Goal: Information Seeking & Learning: Learn about a topic

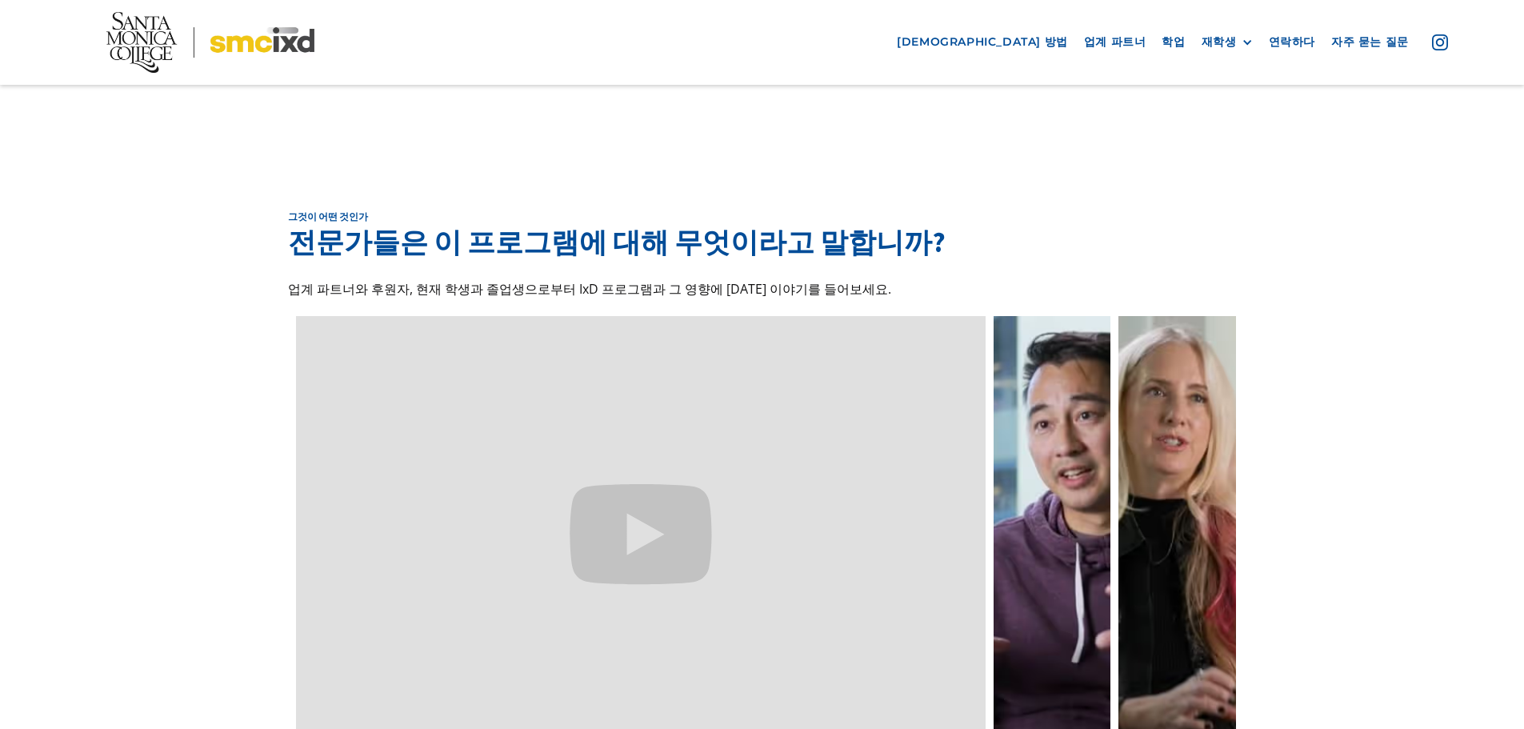
click at [129, 212] on div "그것이 어떤 것인가 전문가들은 이 프로그램에 대해 무엇이라고 말합니까? 업계 파트너와 후원자, 현재 학생과 졸업생으로부터 IxD 프로그램과 그…" at bounding box center [762, 481] width 1524 height 702
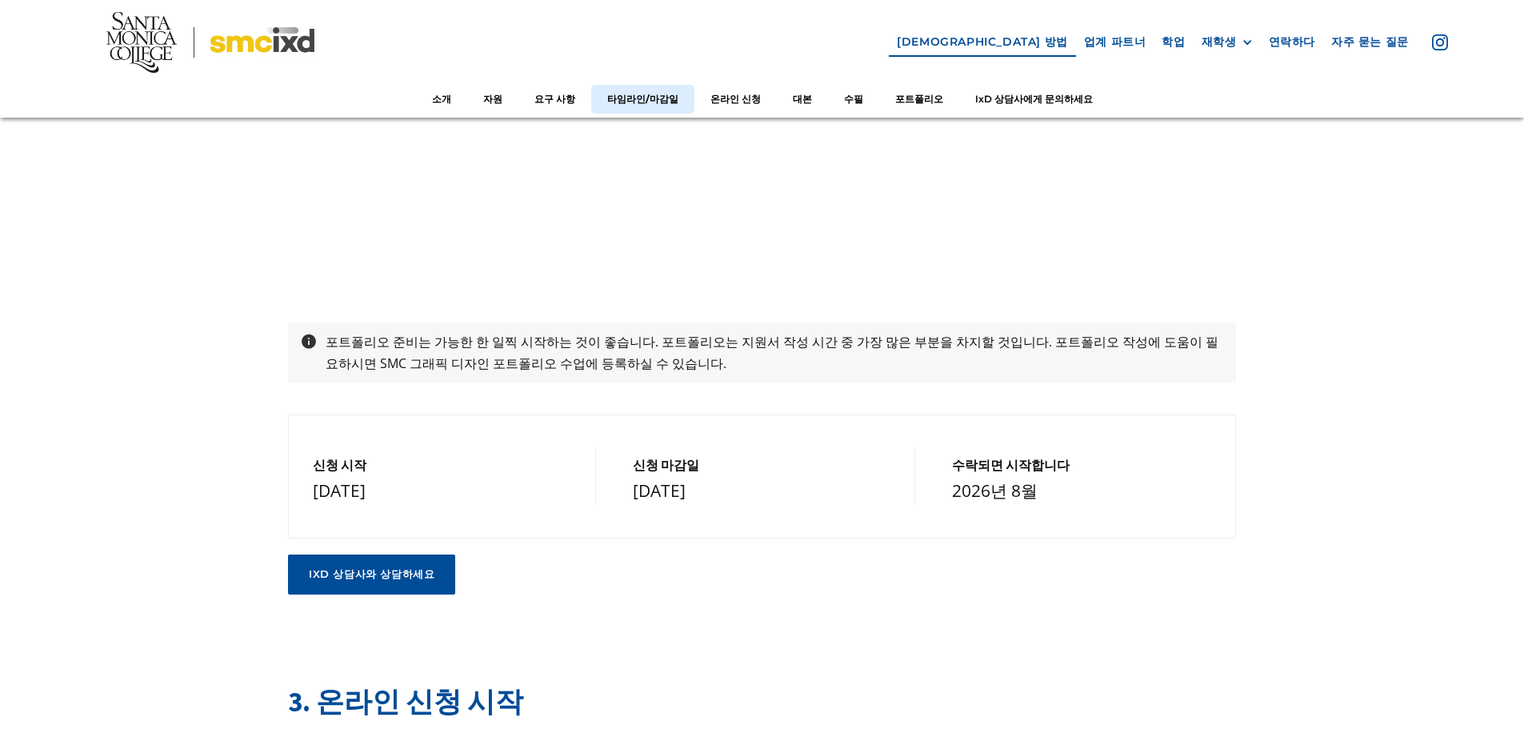
scroll to position [3199, 0]
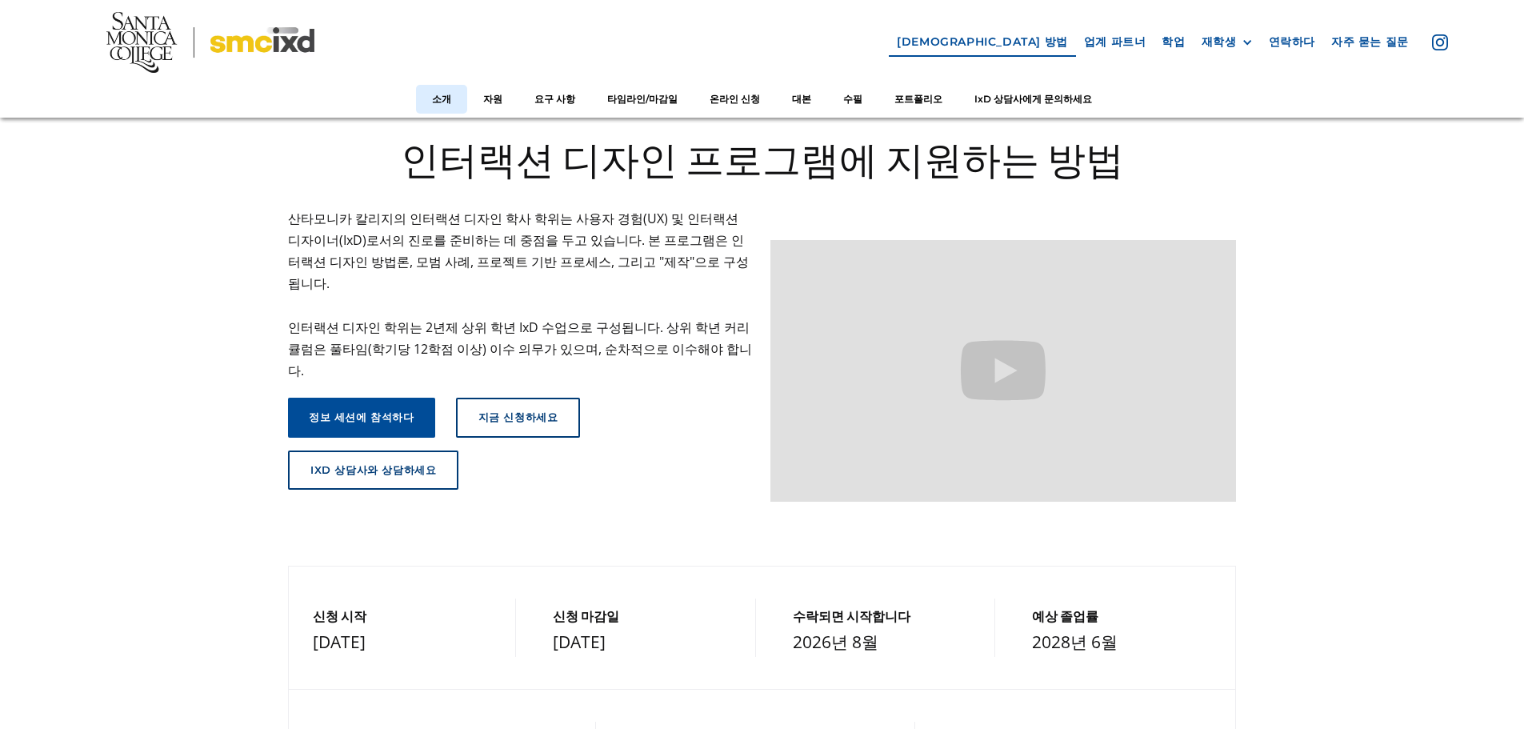
scroll to position [0, 0]
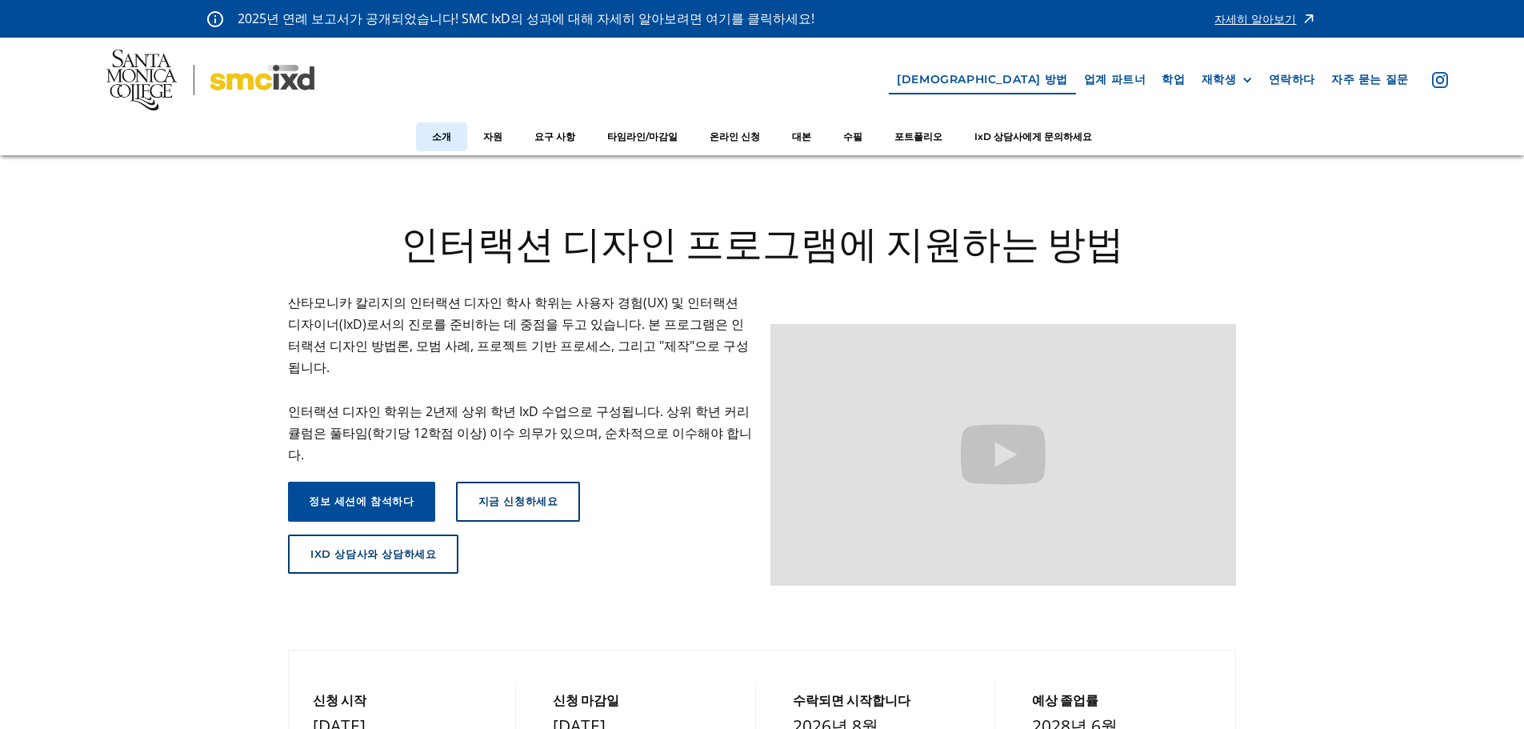
click at [246, 85] on img at bounding box center [210, 80] width 208 height 61
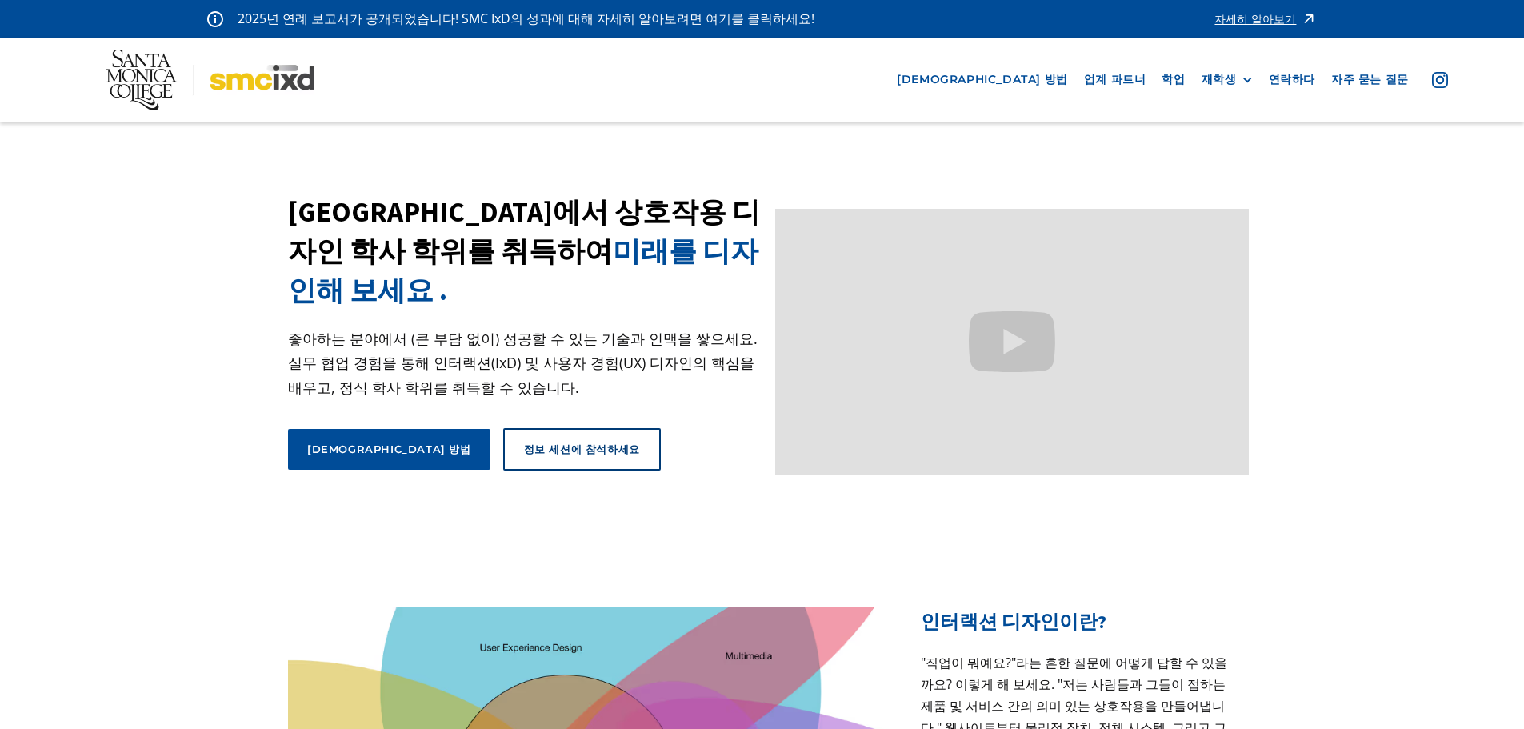
click at [238, 76] on img at bounding box center [210, 80] width 208 height 61
click at [524, 453] on font "정보 세션에 참석하세요" at bounding box center [582, 448] width 116 height 13
click at [248, 85] on img at bounding box center [210, 80] width 208 height 61
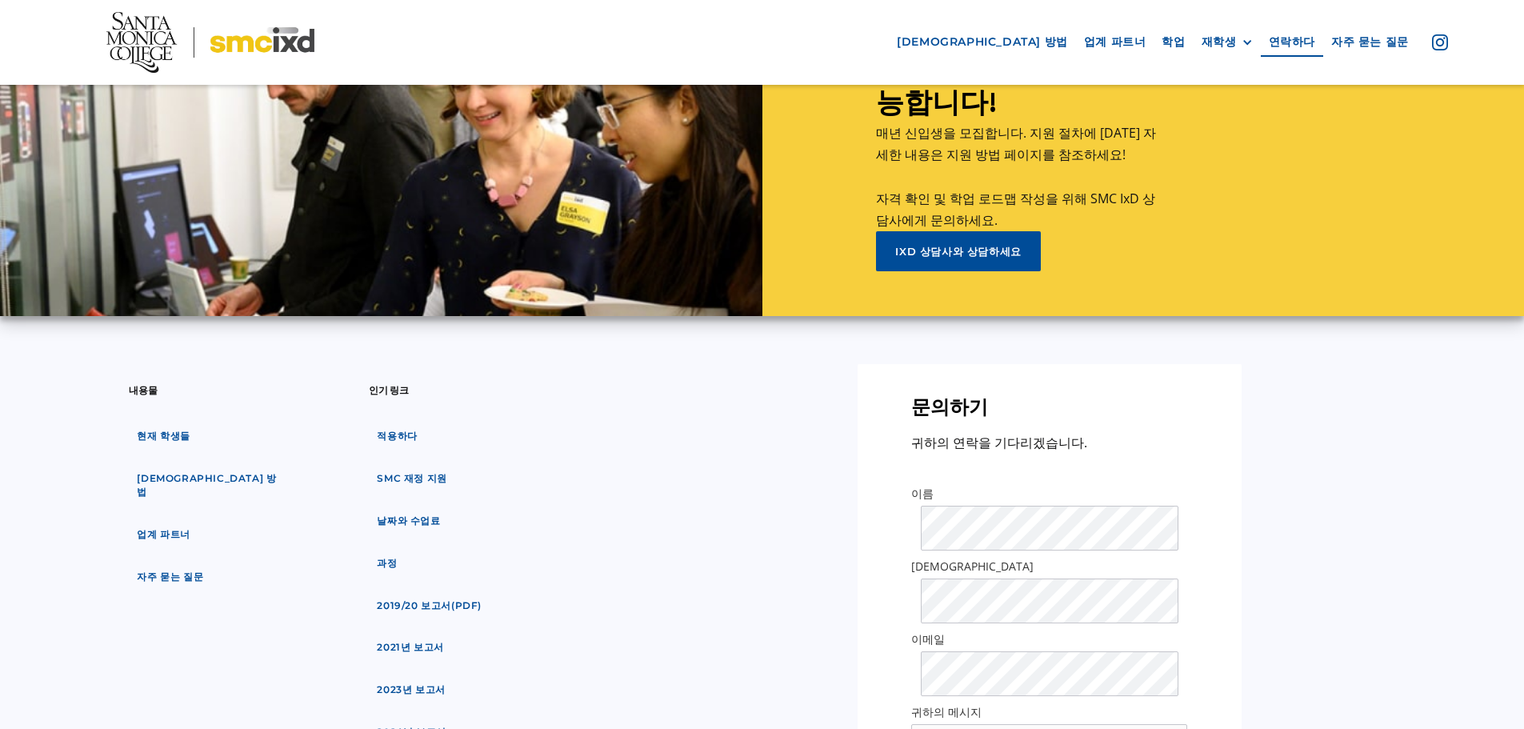
scroll to position [7205, 0]
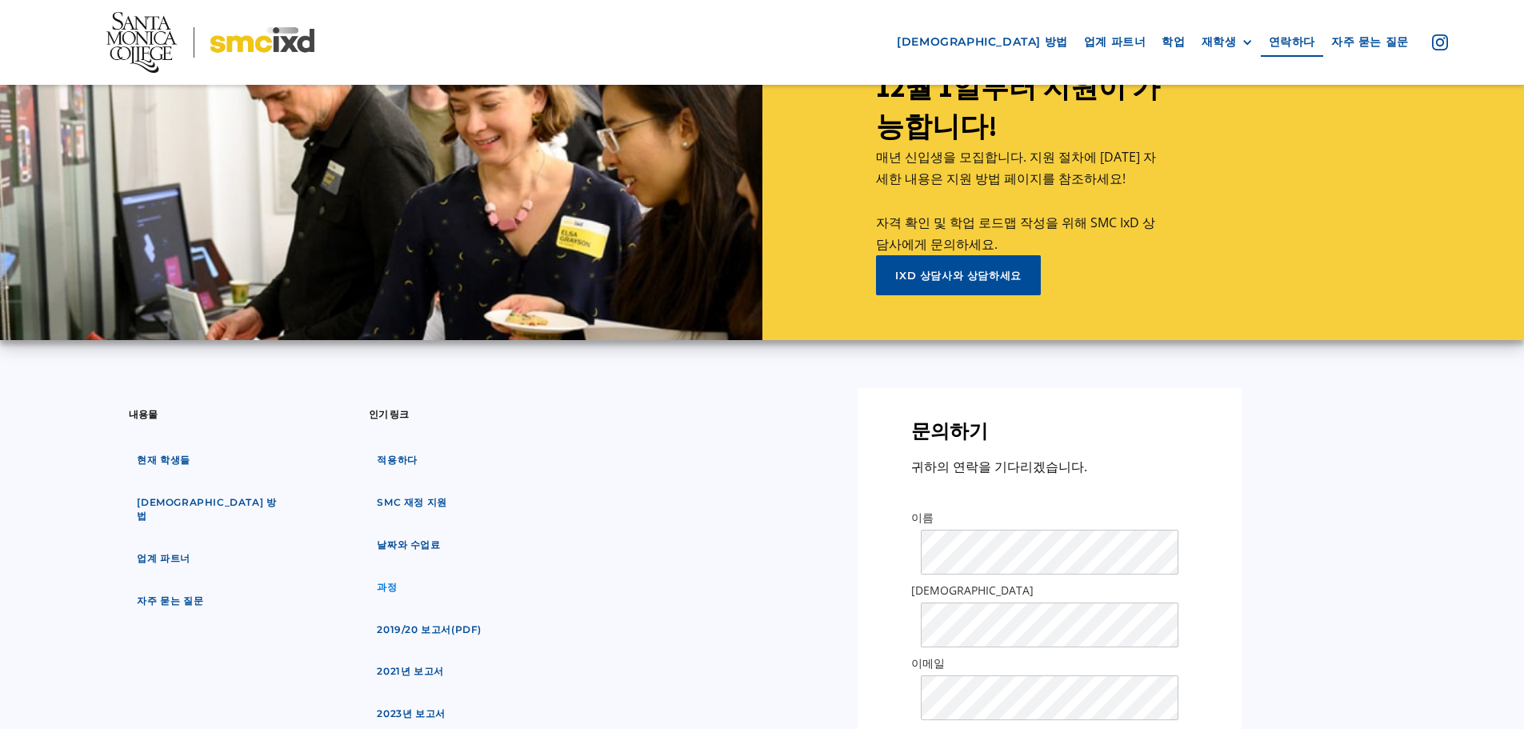
click at [388, 581] on font "과정" at bounding box center [387, 587] width 20 height 12
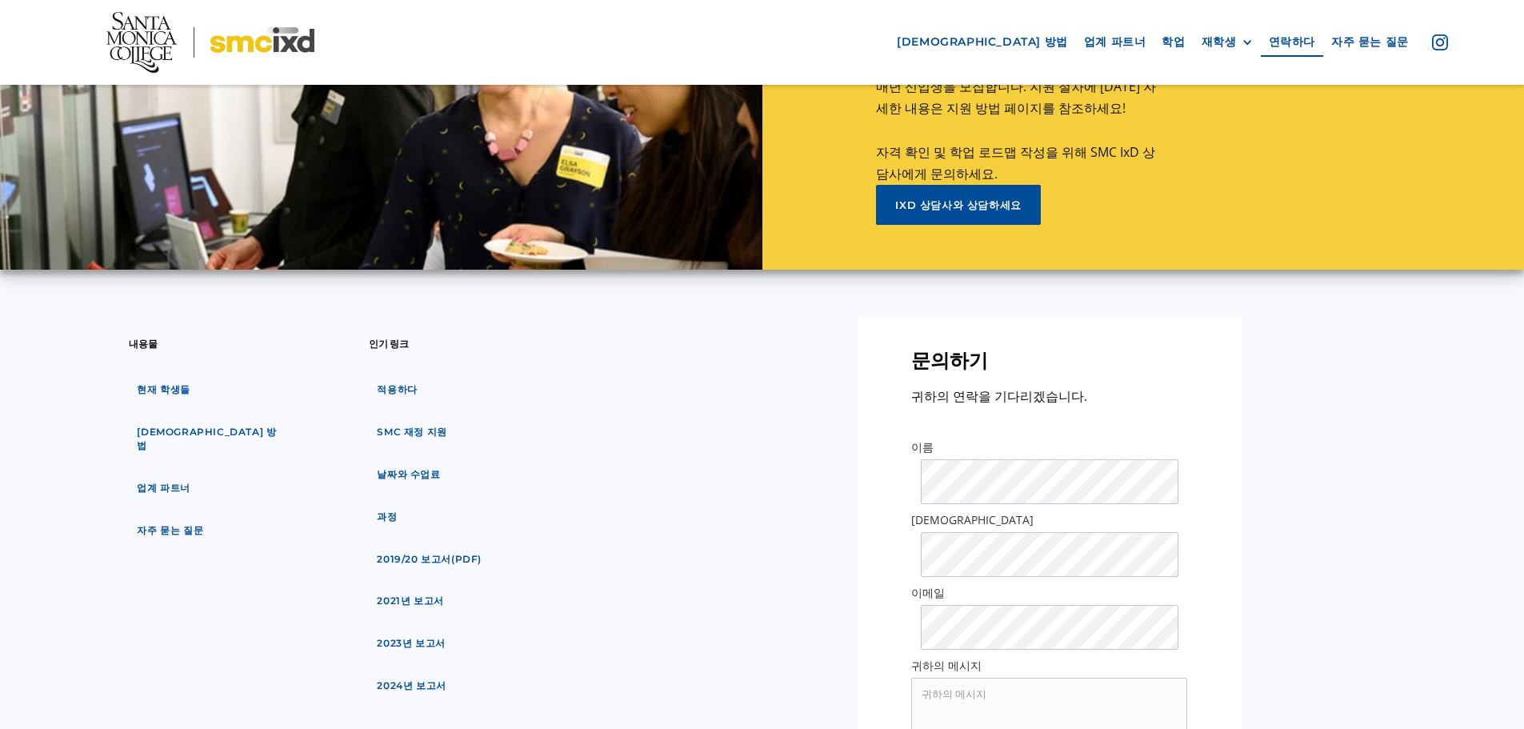
scroll to position [7438, 0]
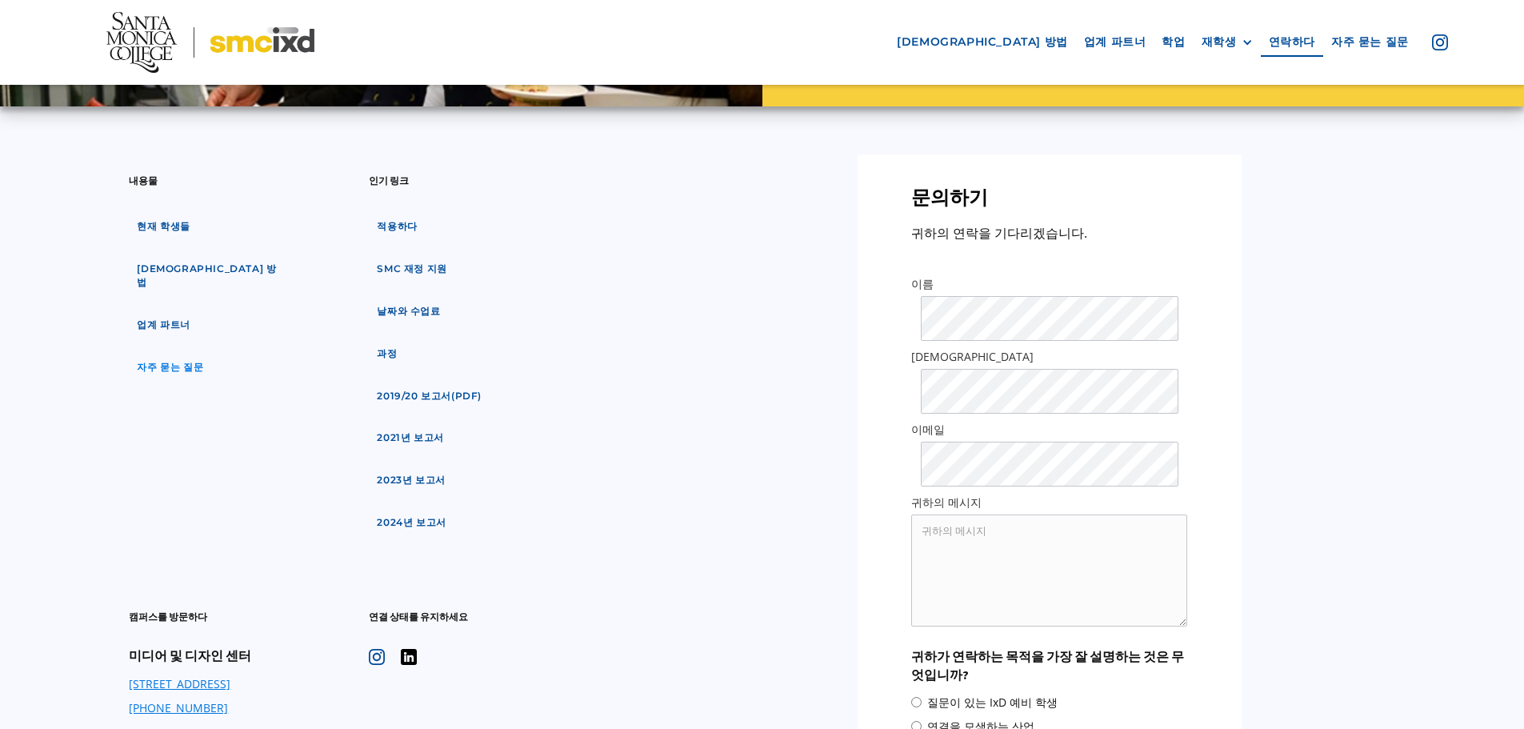
click at [178, 361] on font "자주 묻는 질문" at bounding box center [170, 367] width 66 height 12
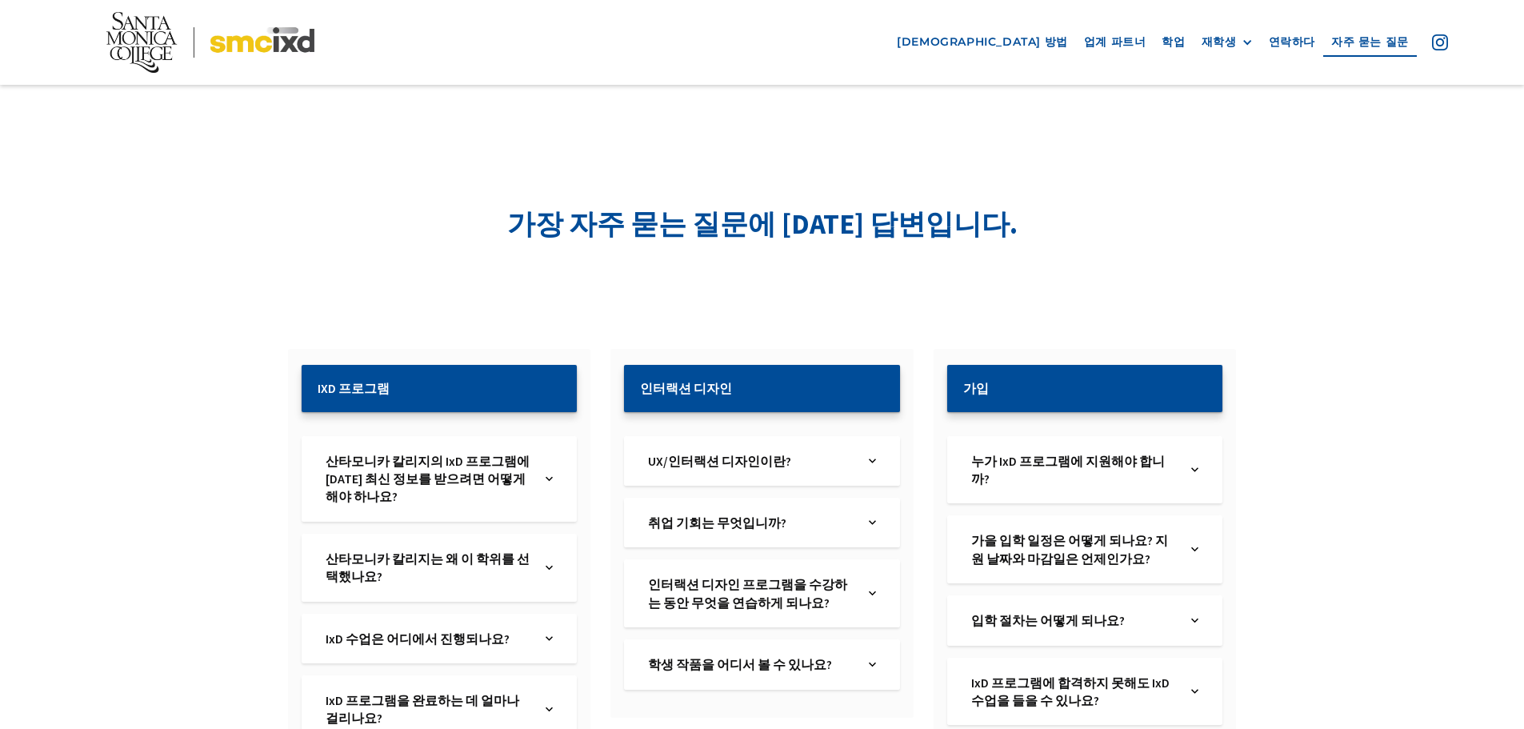
scroll to position [160, 0]
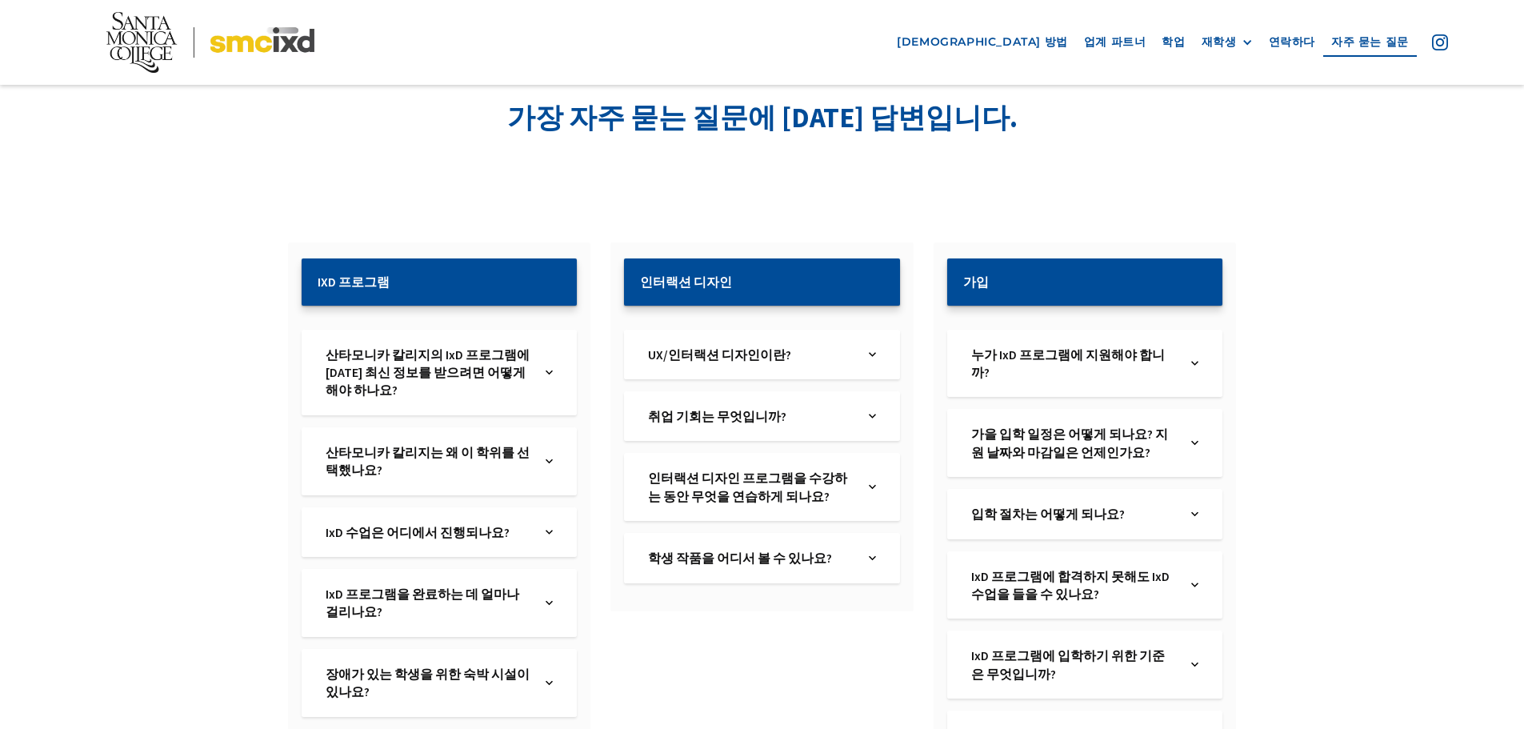
click at [1013, 505] on div "입학 절차는 어떻게 되나요? 텍스트 링크" at bounding box center [1084, 514] width 275 height 50
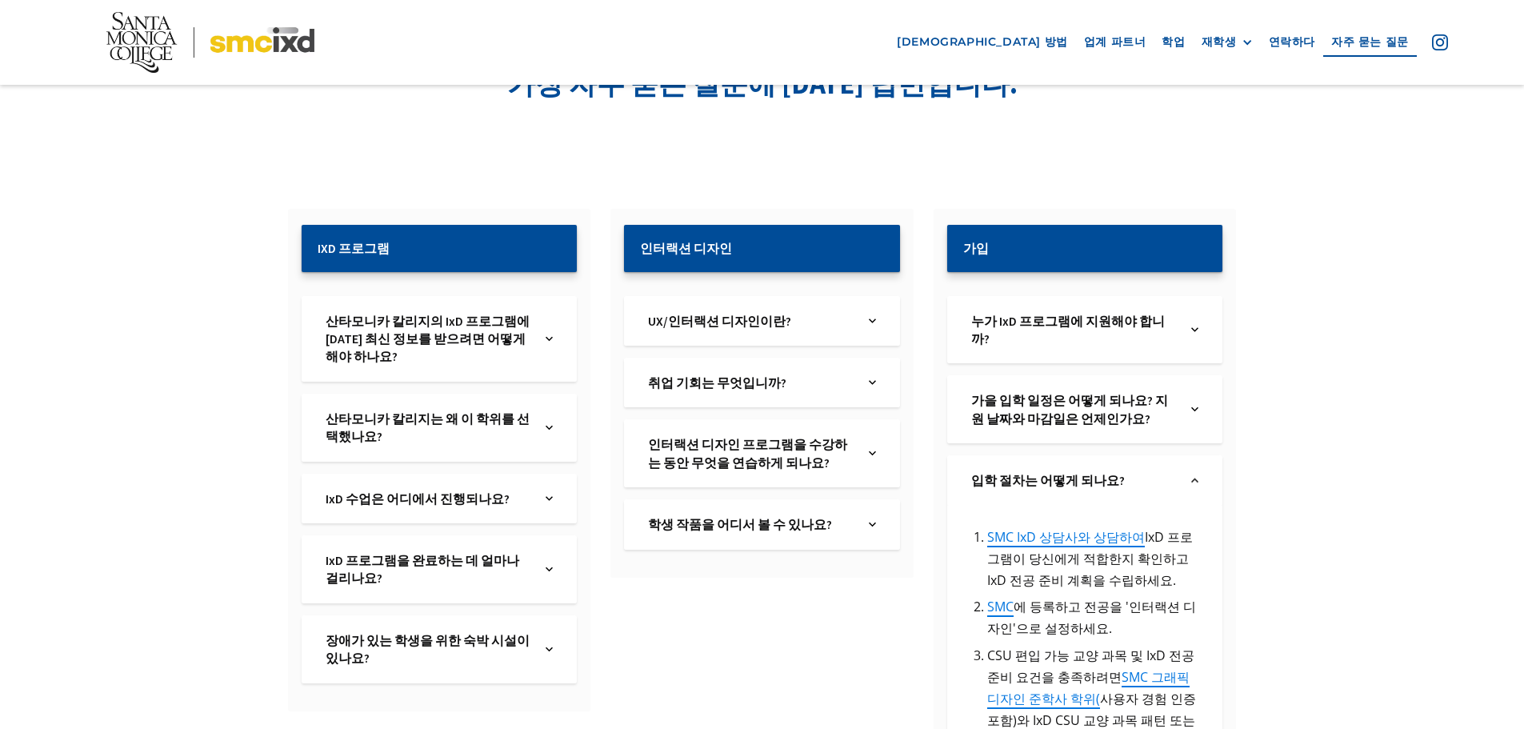
scroll to position [240, 0]
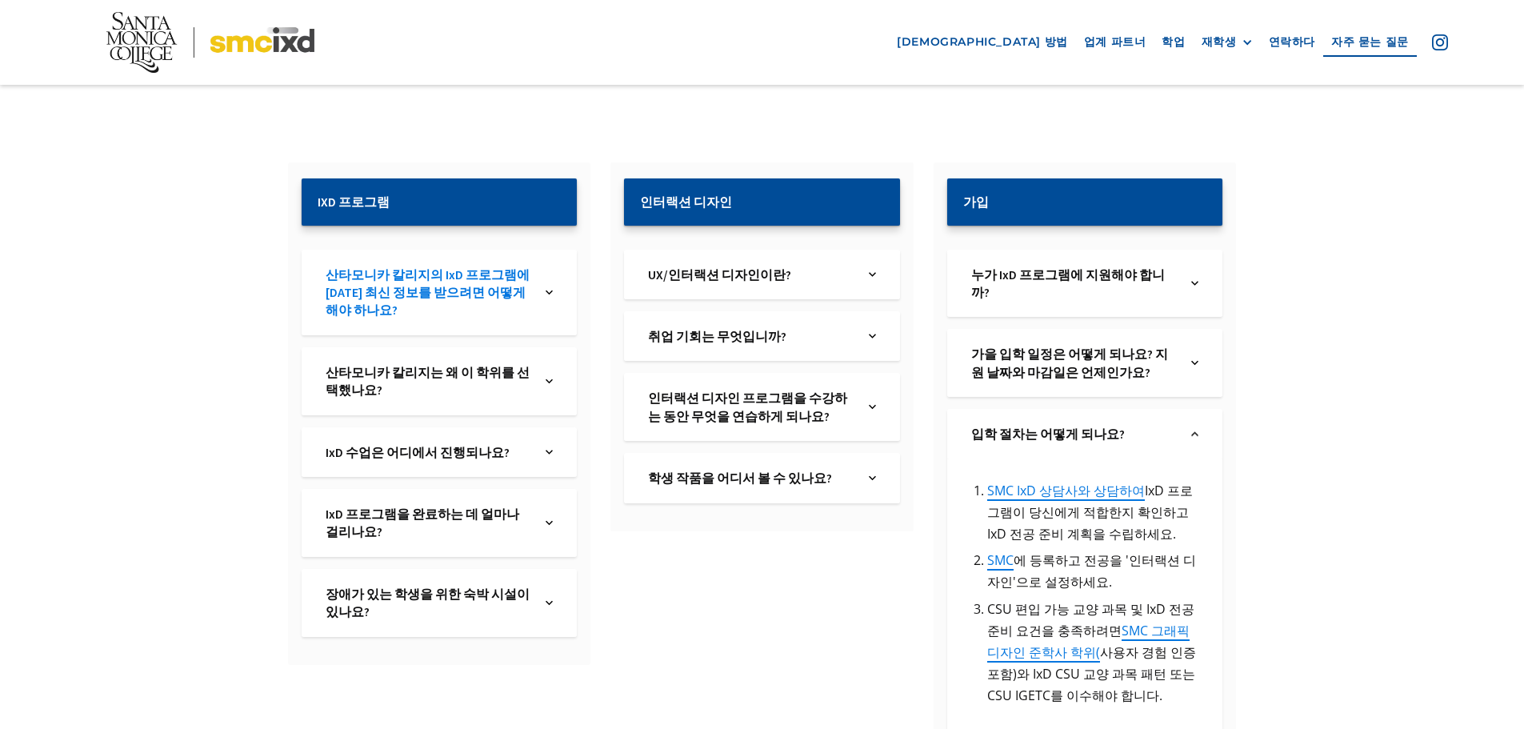
click at [406, 292] on font "산타모니카 칼리지의 IxD 프로그램에 [DATE] 최신 정보를 받으려면 어떻게 해야 하나요?" at bounding box center [428, 292] width 204 height 52
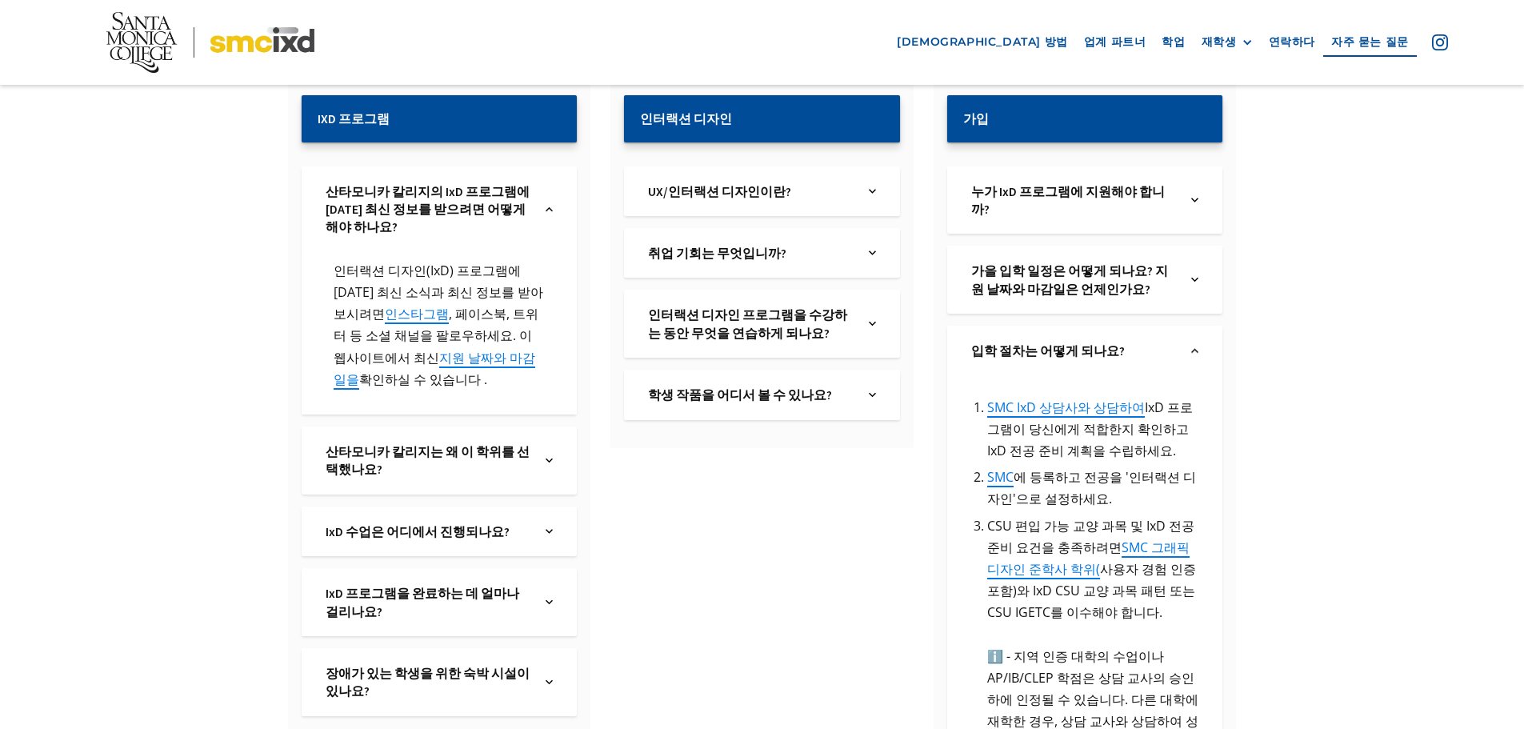
scroll to position [320, 0]
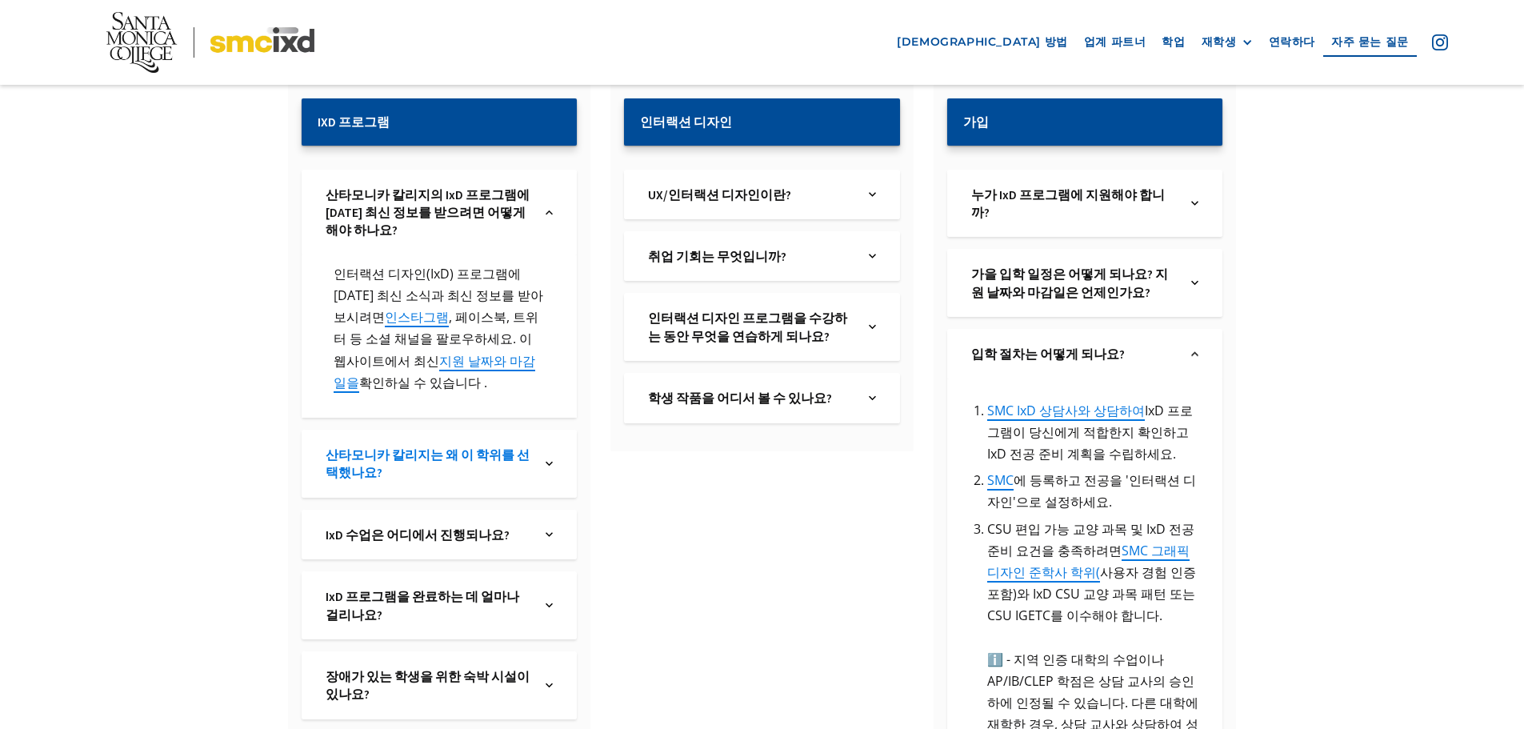
click at [481, 459] on font "산타모니카 칼리지는 왜 이 학위를 선택했나요?" at bounding box center [428, 463] width 204 height 34
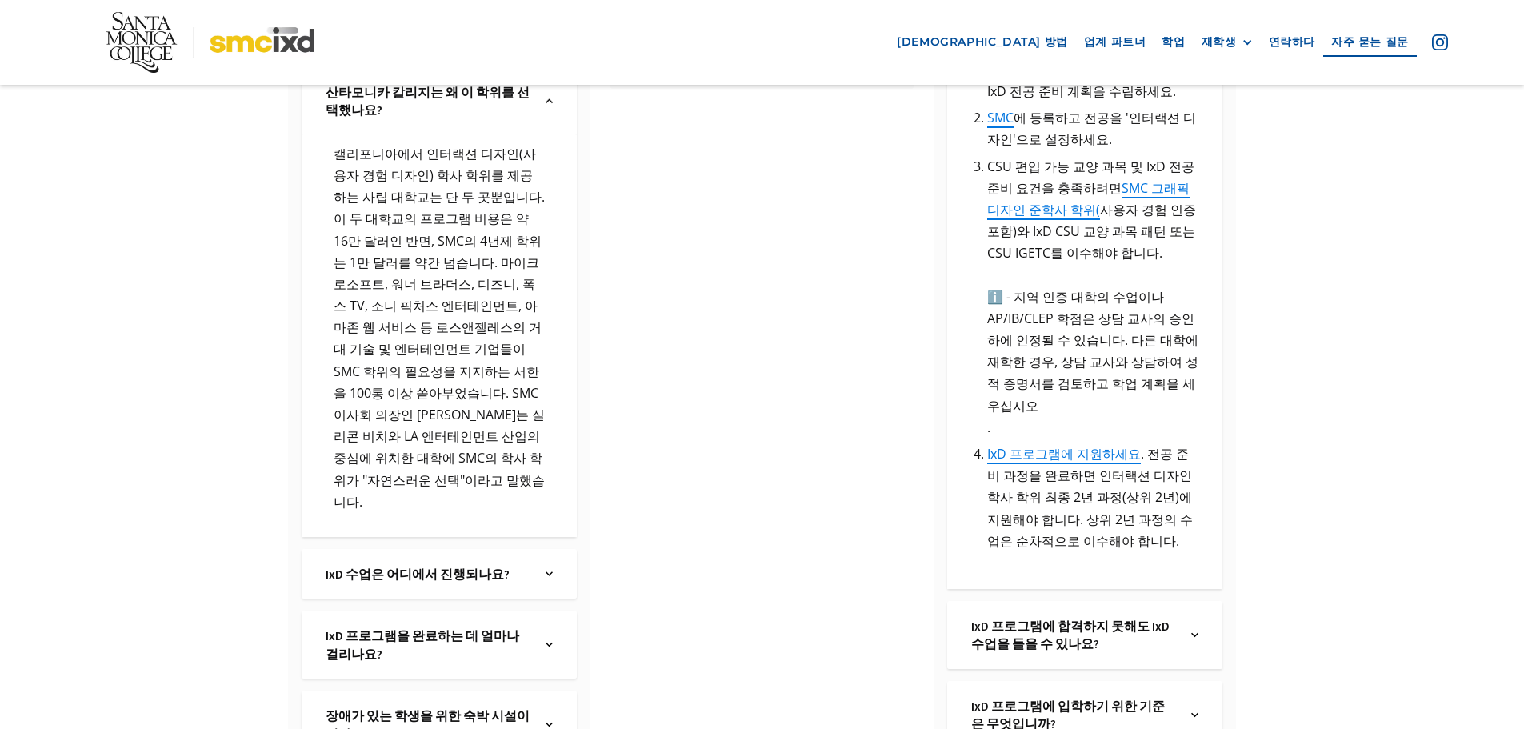
scroll to position [720, 0]
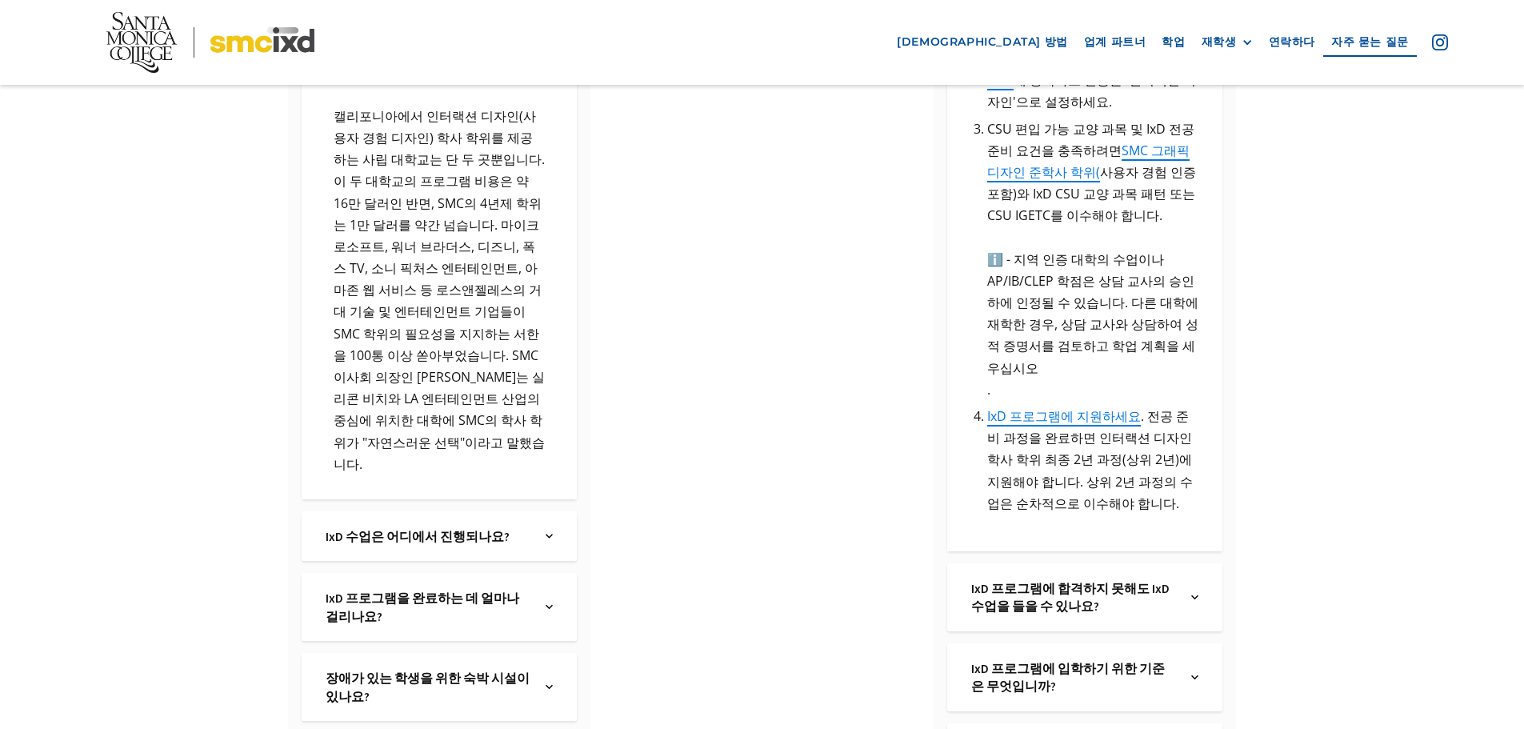
click at [481, 511] on div "IxD 수업은 어디에서 진행되나요? 텍스트 링크" at bounding box center [439, 536] width 275 height 50
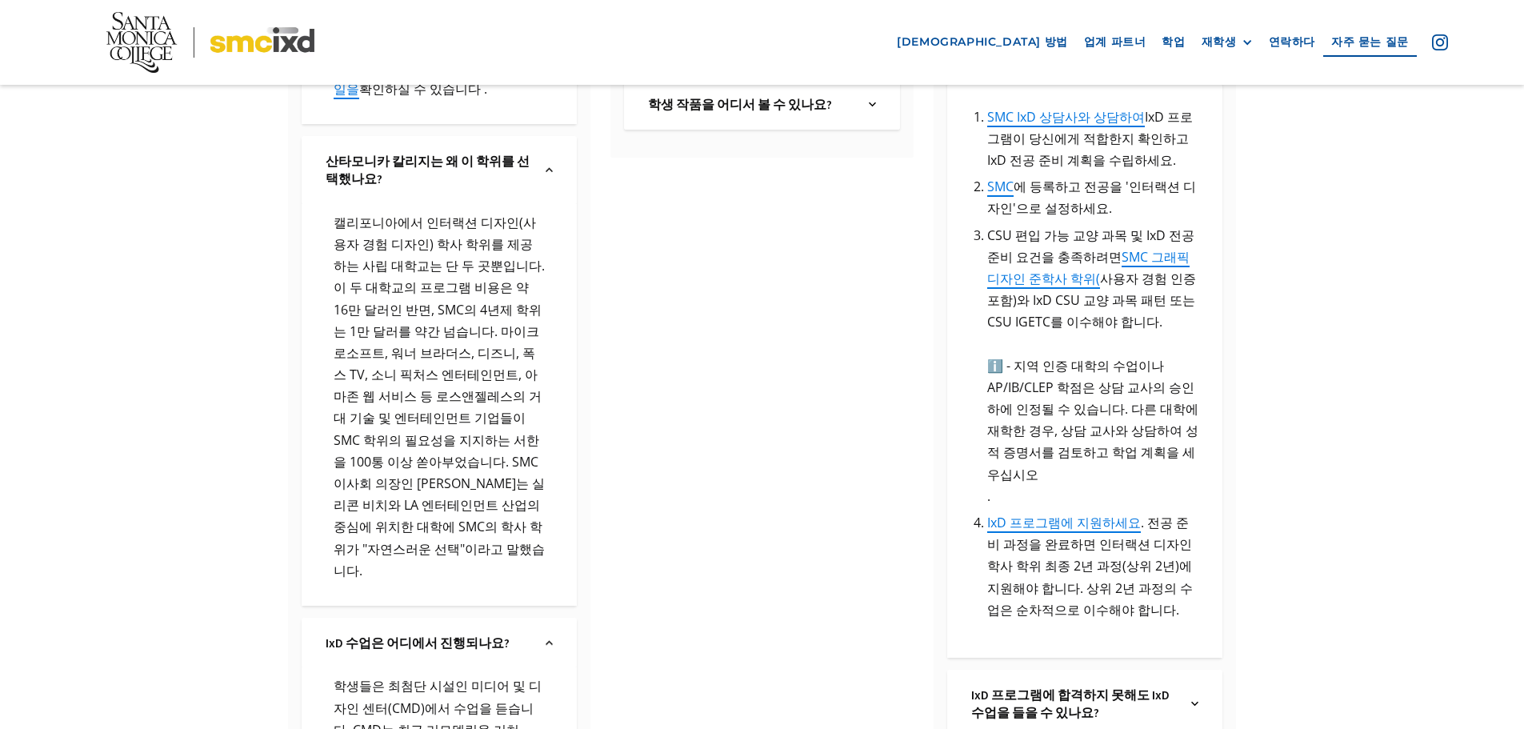
scroll to position [320, 0]
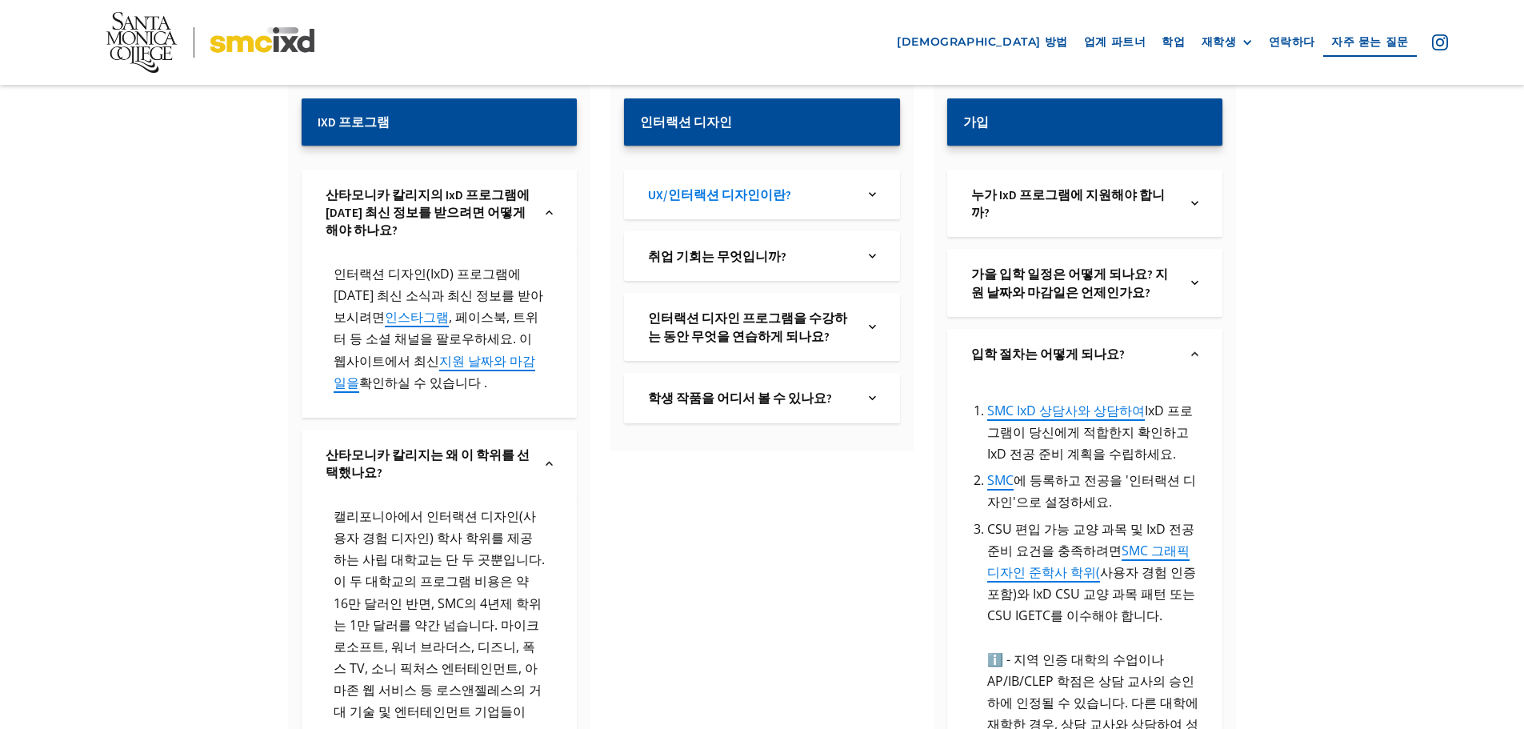
click at [705, 196] on font "UX/인터랙션 디자인이란?" at bounding box center [719, 194] width 143 height 16
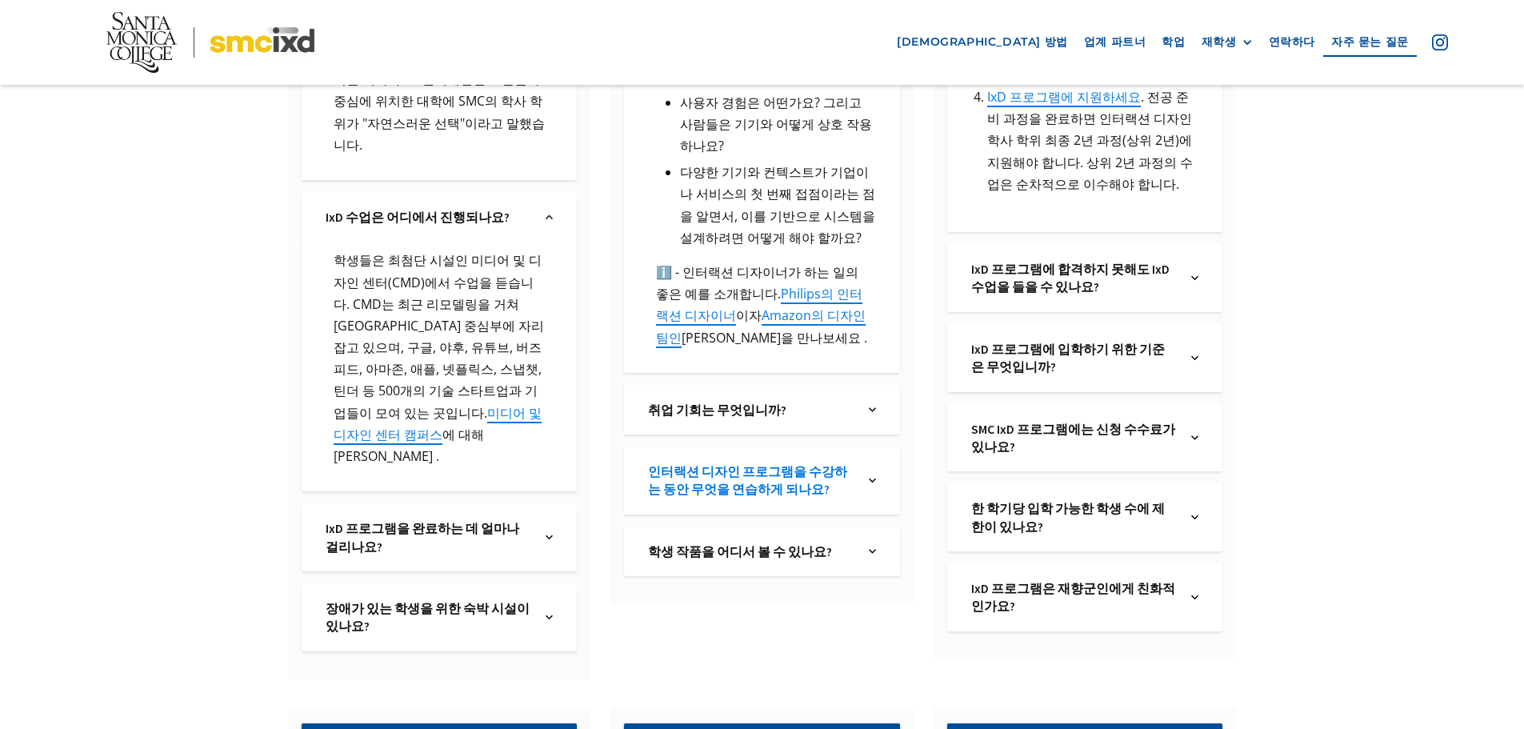
scroll to position [1040, 0]
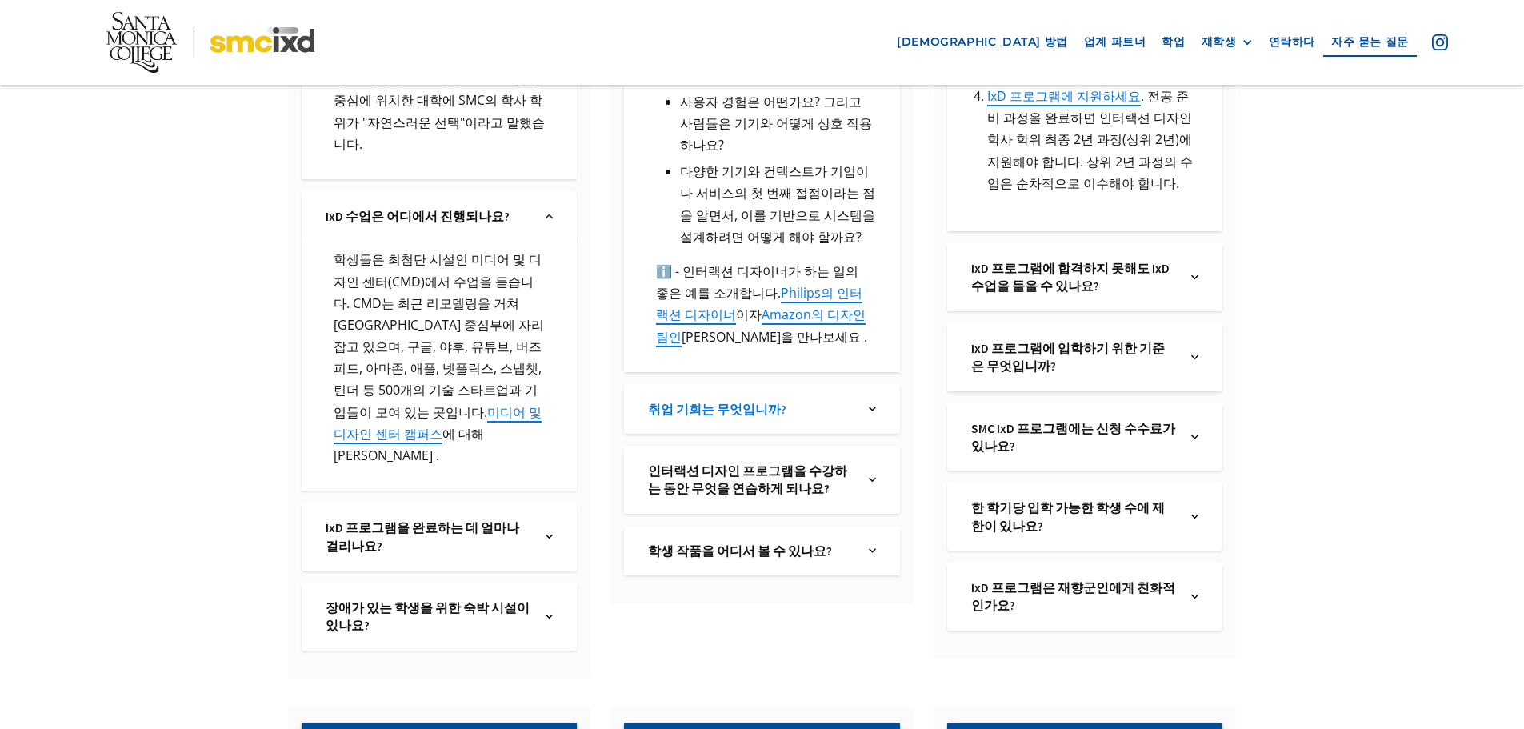
click at [690, 401] on font "취업 기회는 무엇입니까?" at bounding box center [717, 409] width 138 height 16
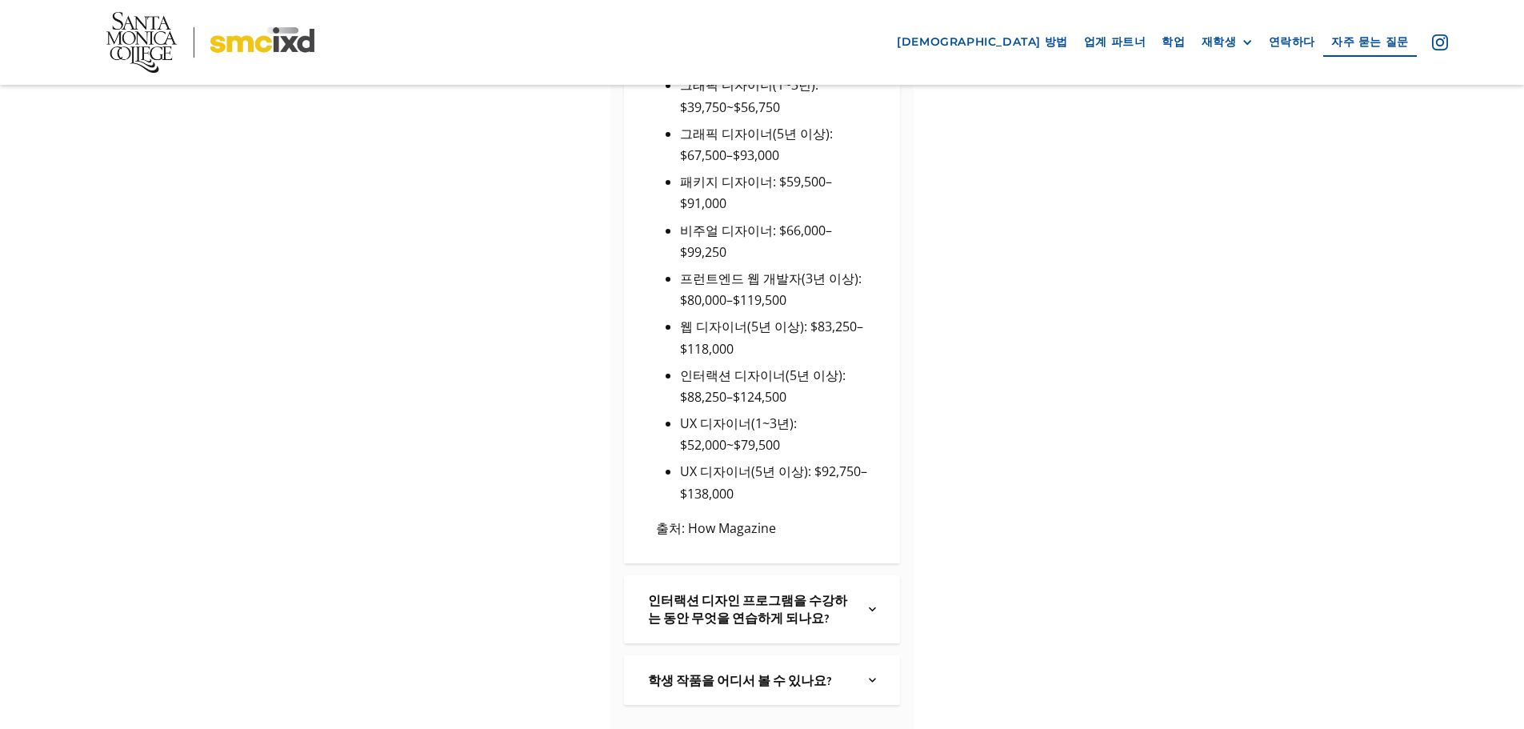
scroll to position [2159, 0]
click at [745, 591] on font "인터랙션 디자인 프로그램을 수강하는 동안 무엇을 연습하게 되나요?" at bounding box center [747, 608] width 199 height 34
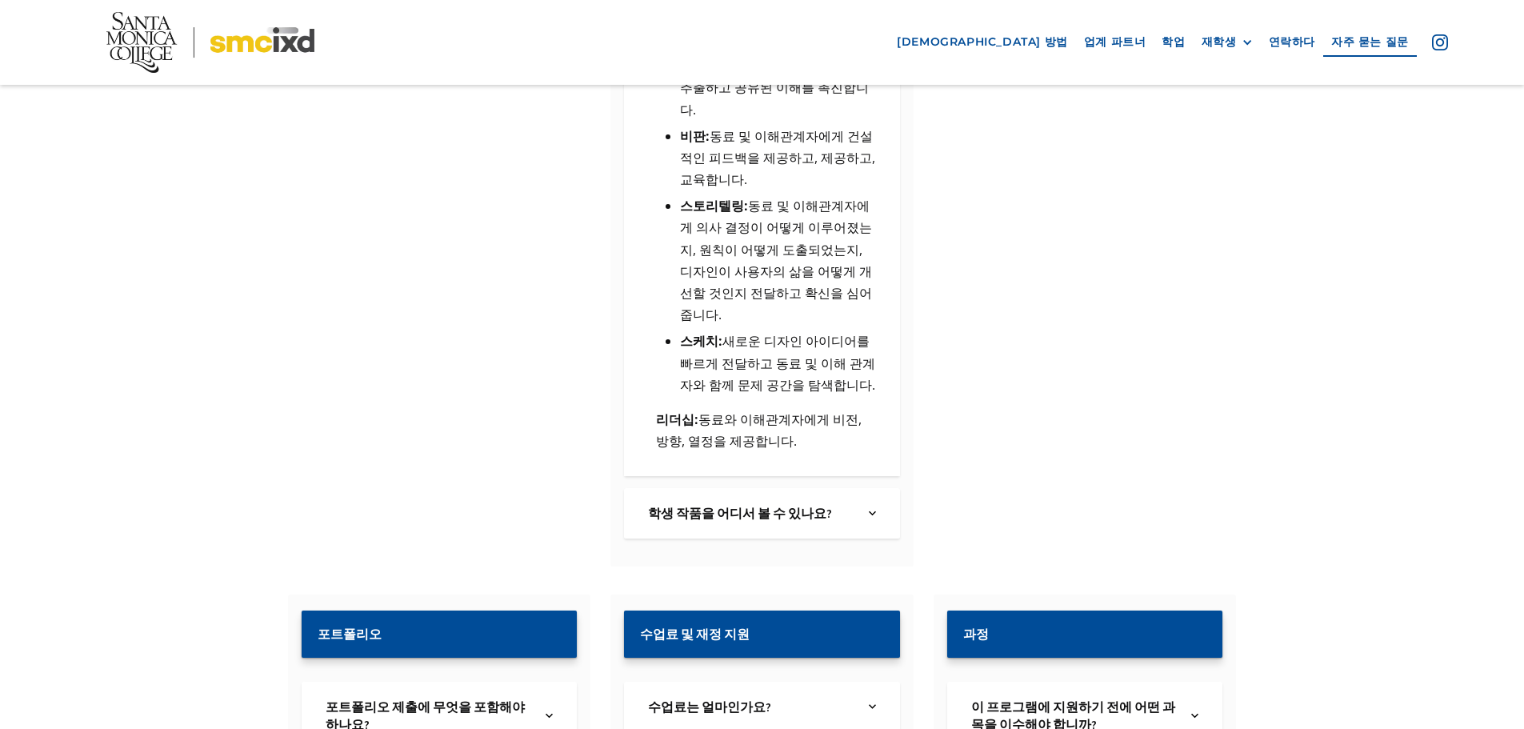
scroll to position [3599, 0]
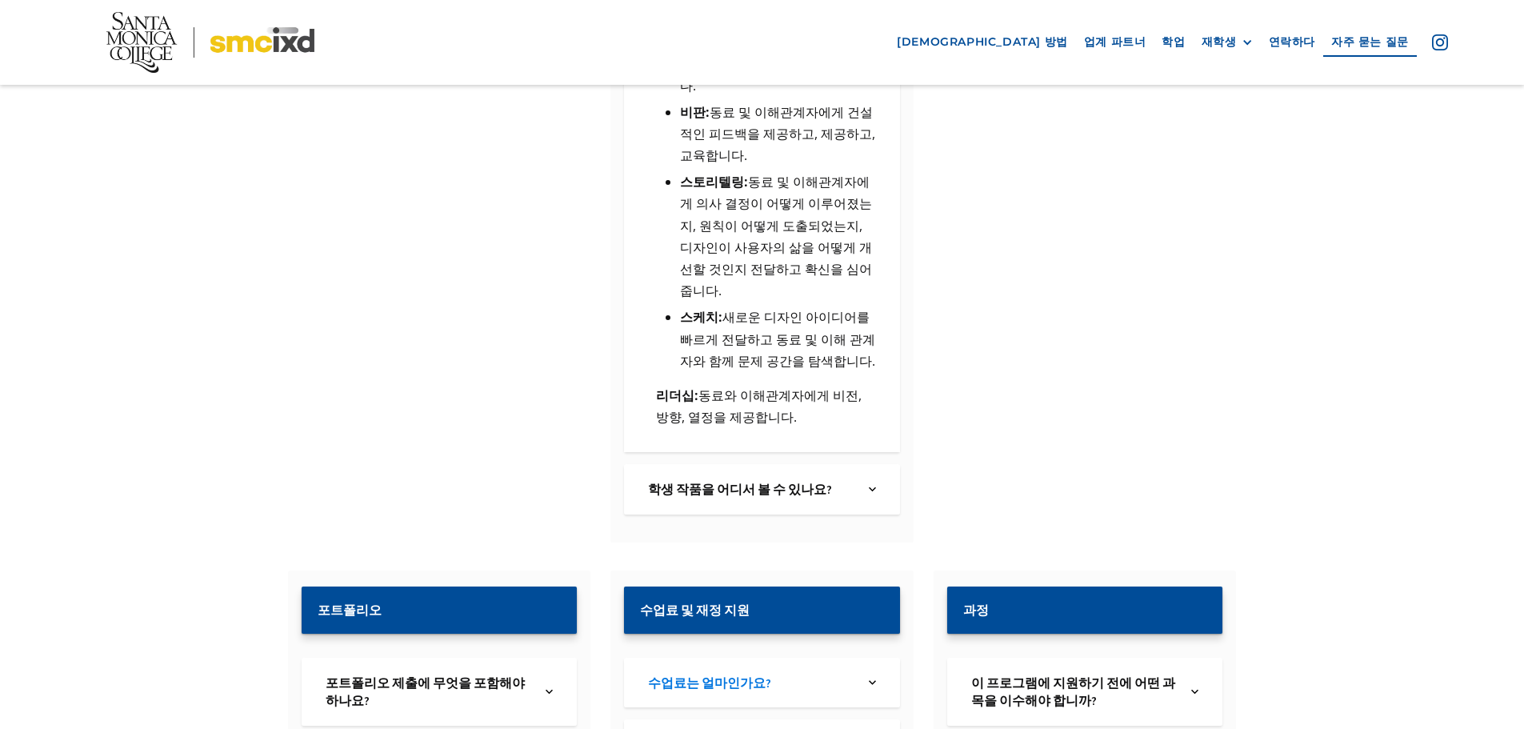
click at [710, 674] on font "수업료는 얼마인가요?" at bounding box center [709, 682] width 123 height 16
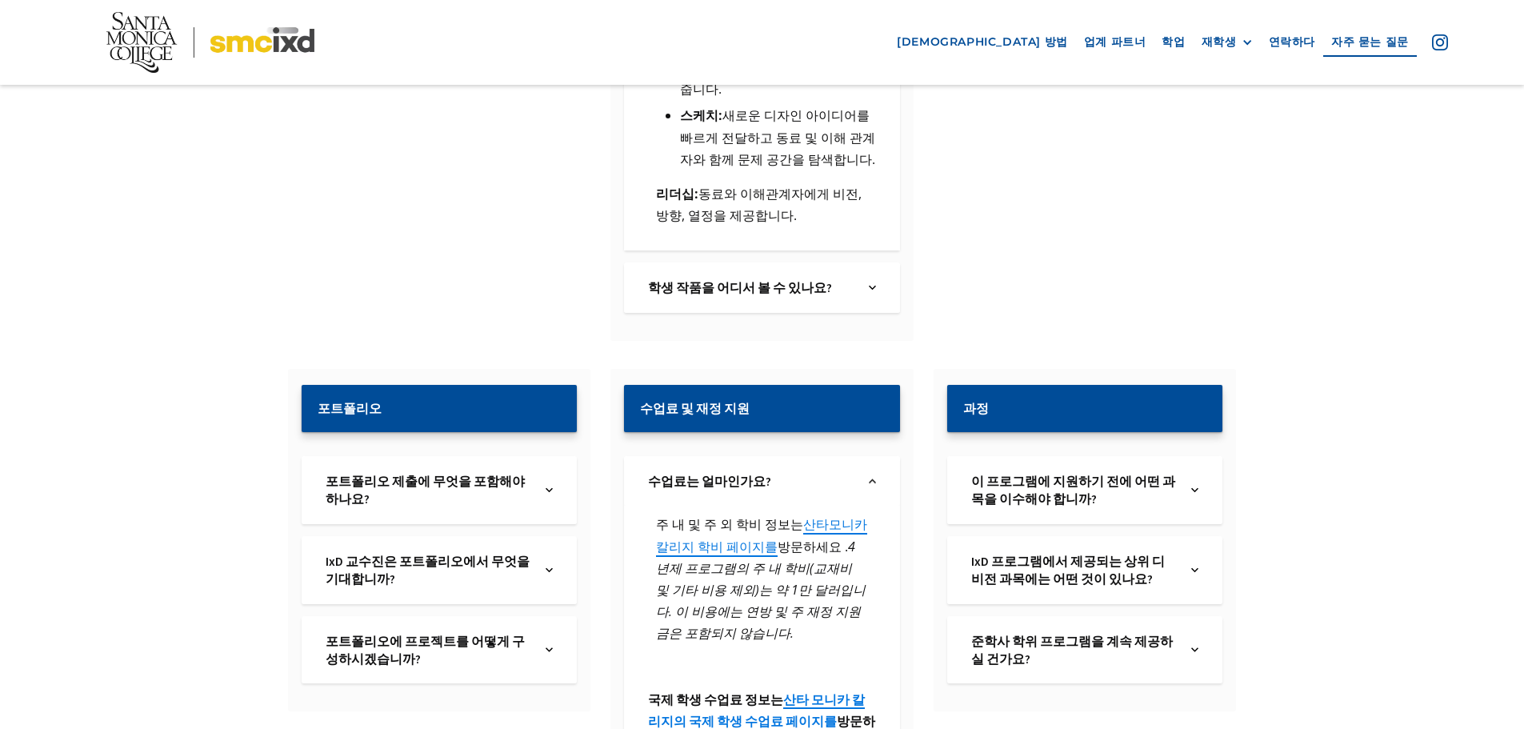
scroll to position [3839, 0]
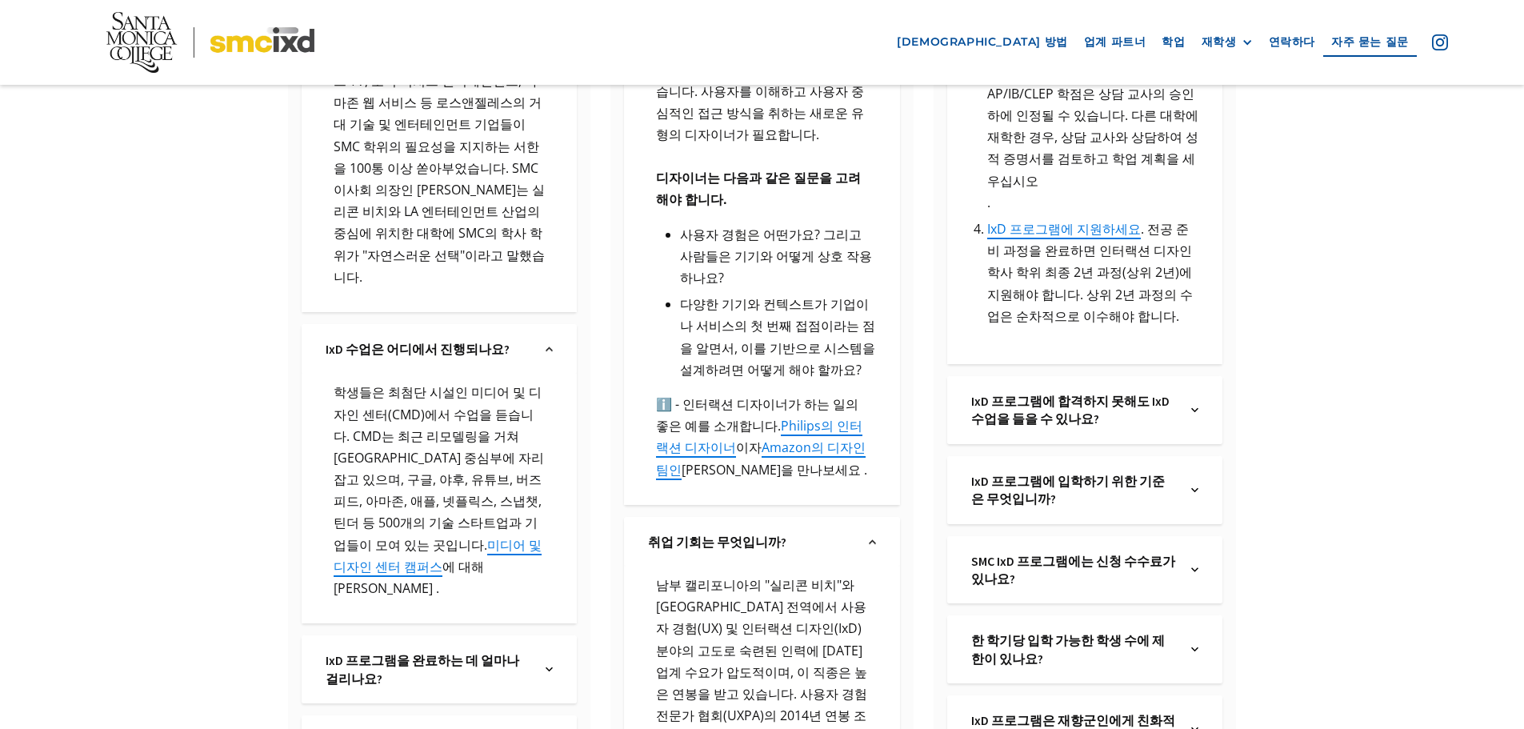
scroll to position [880, 0]
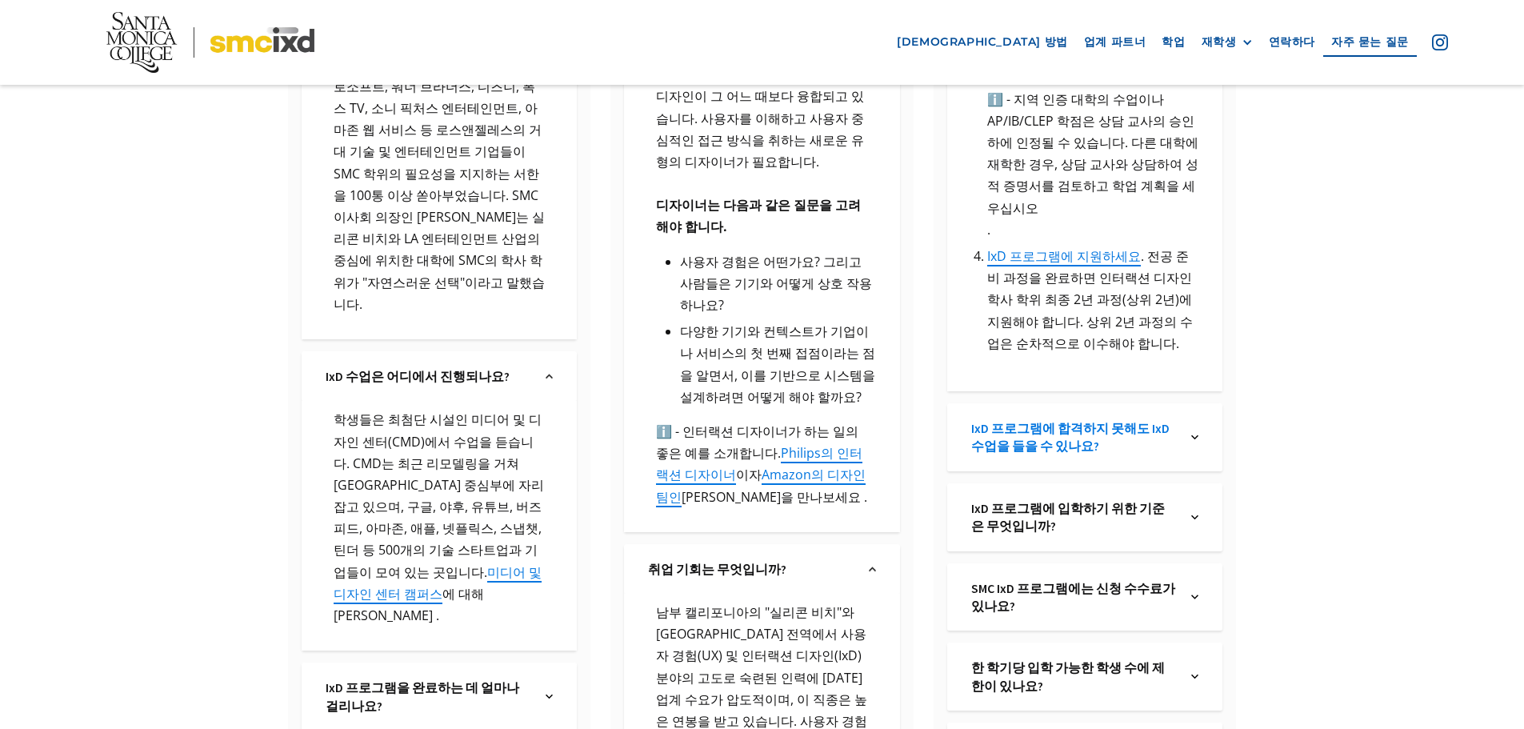
click at [1059, 420] on font "IxD 프로그램에 합격하지 못해도 IxD 수업을 들을 수 있나요?" at bounding box center [1070, 437] width 198 height 34
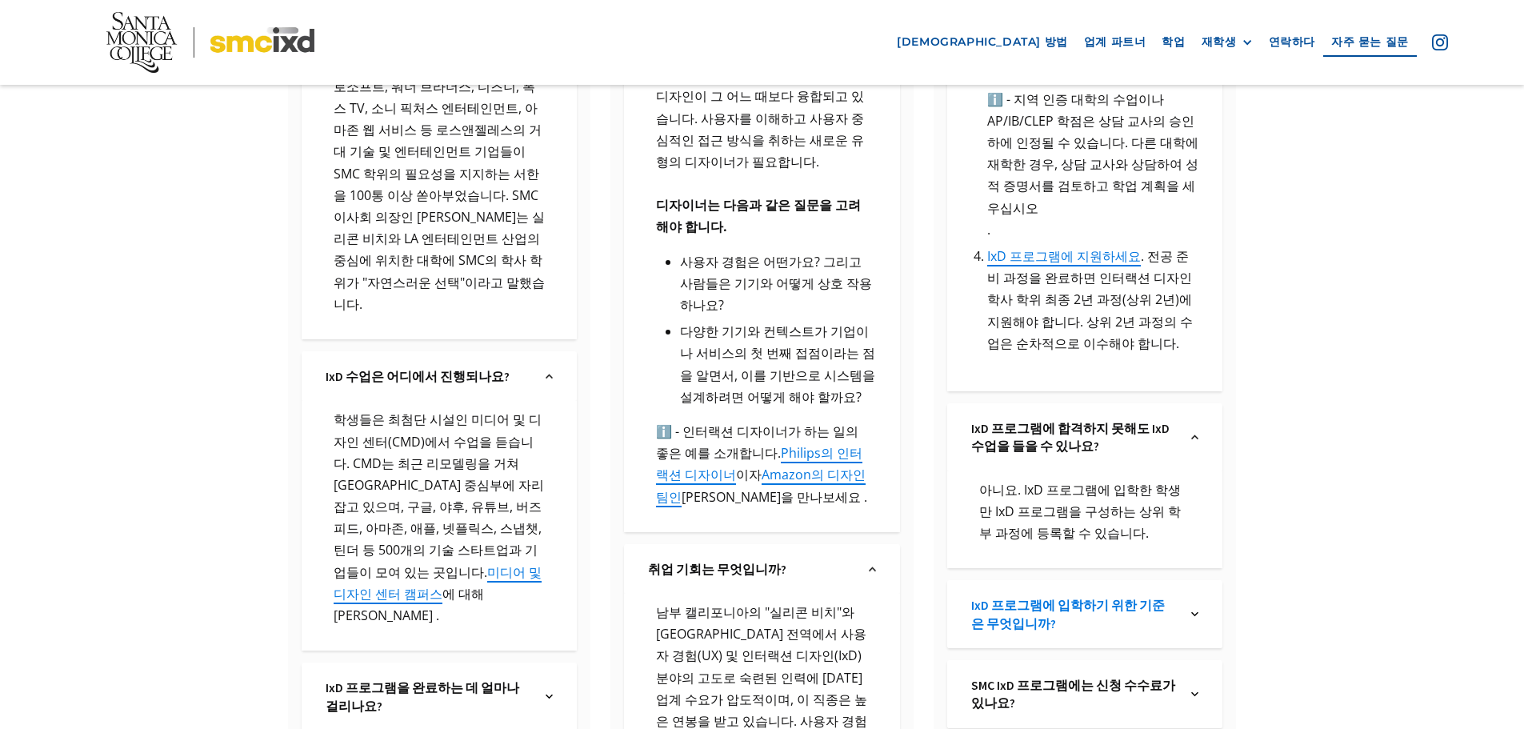
click at [1105, 597] on font "IxD 프로그램에 입학하기 위한 기준은 무엇입니까?" at bounding box center [1068, 614] width 194 height 34
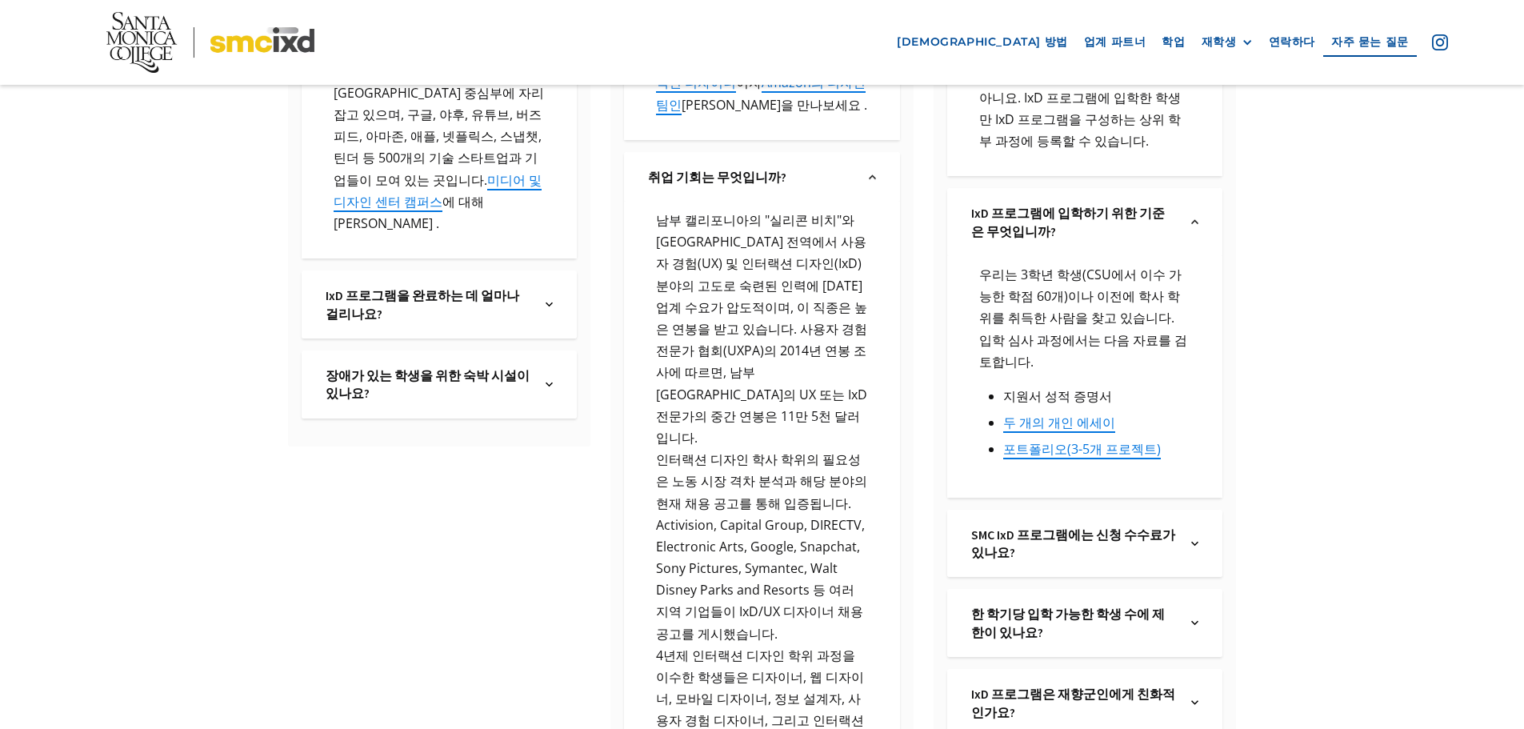
scroll to position [1280, 0]
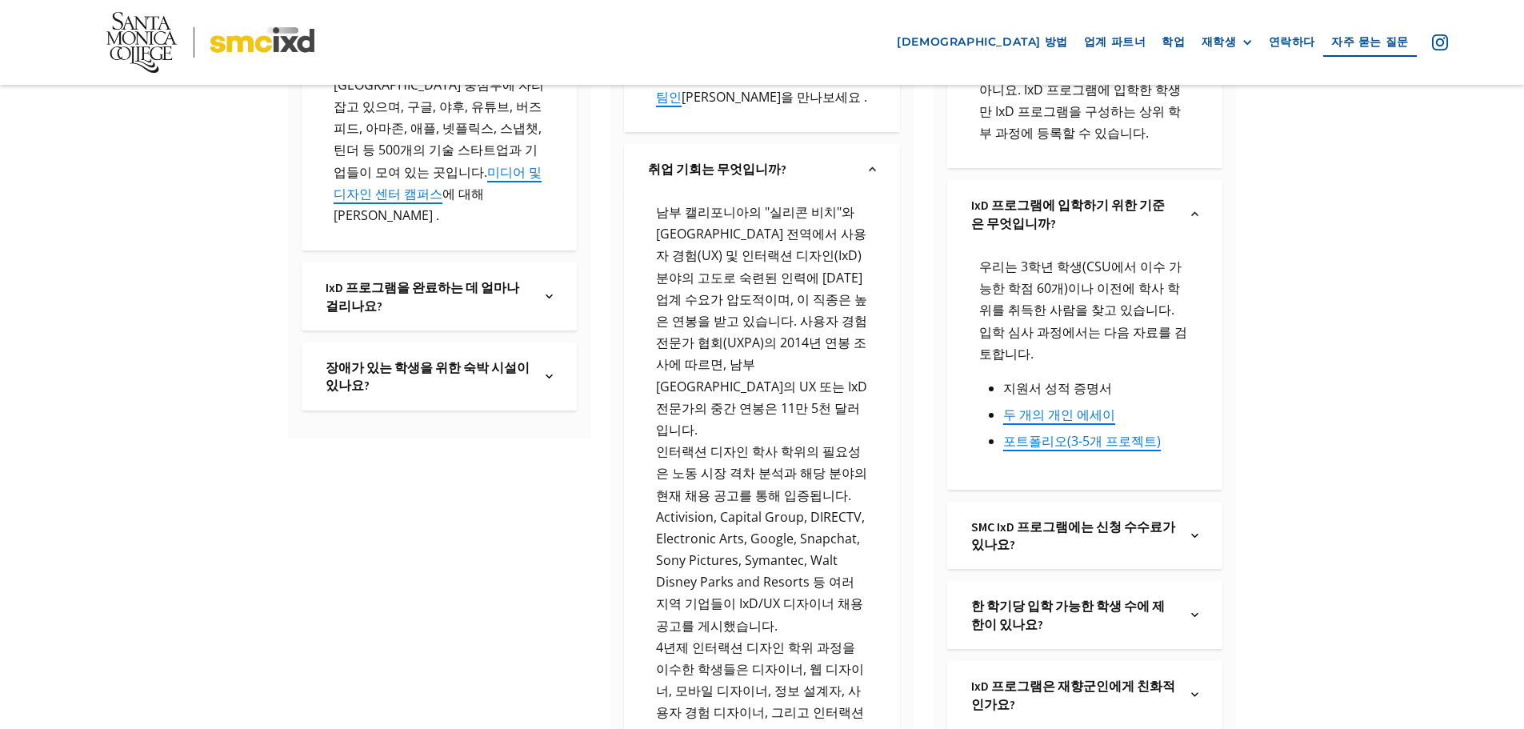
click at [1035, 501] on div "SMC IxD 프로그램에는 신청 수수료가 있나요? 텍스트 링크" at bounding box center [1084, 535] width 275 height 68
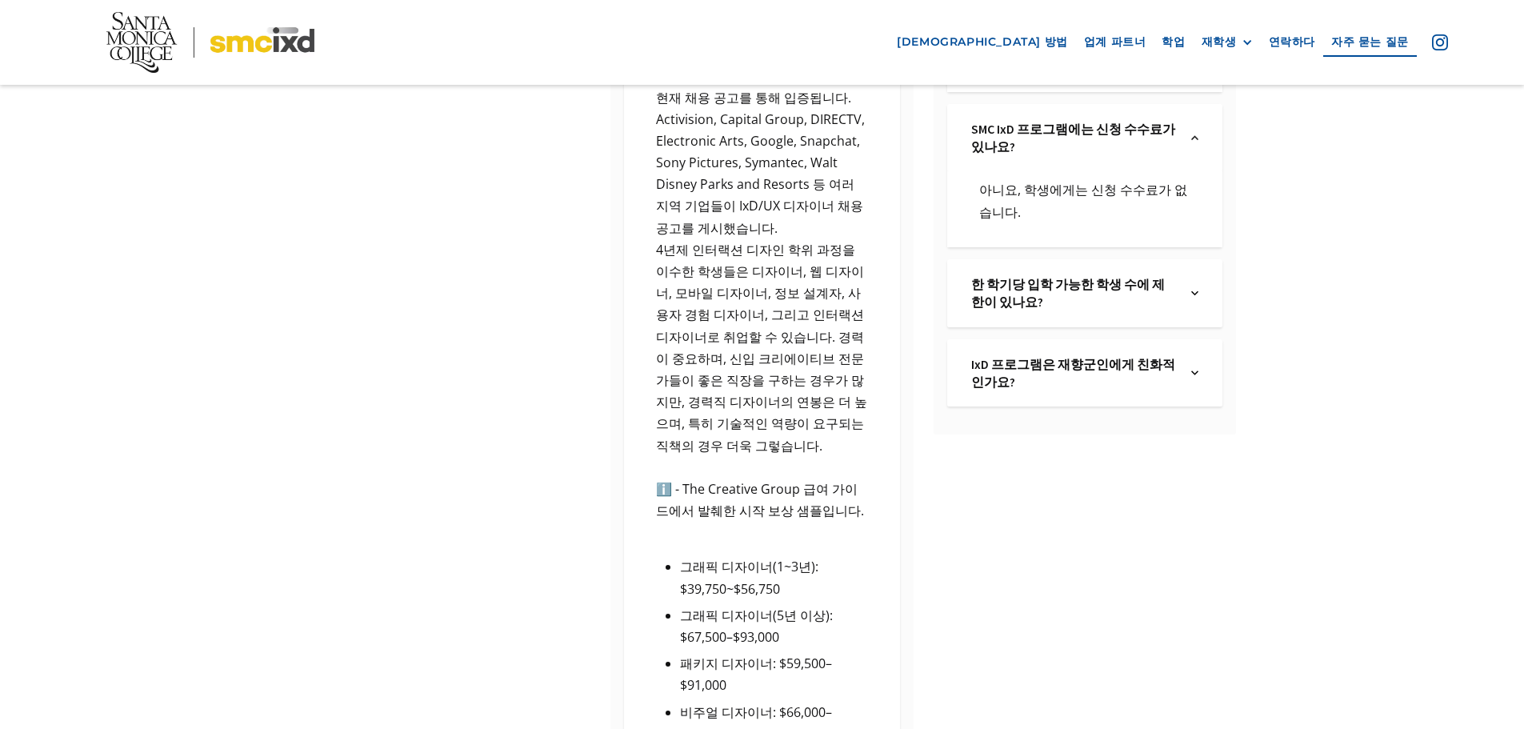
scroll to position [1680, 0]
click at [997, 278] on font "한 학기당 입학 가능한 학생 수에 제한이 있나요?" at bounding box center [1068, 291] width 194 height 34
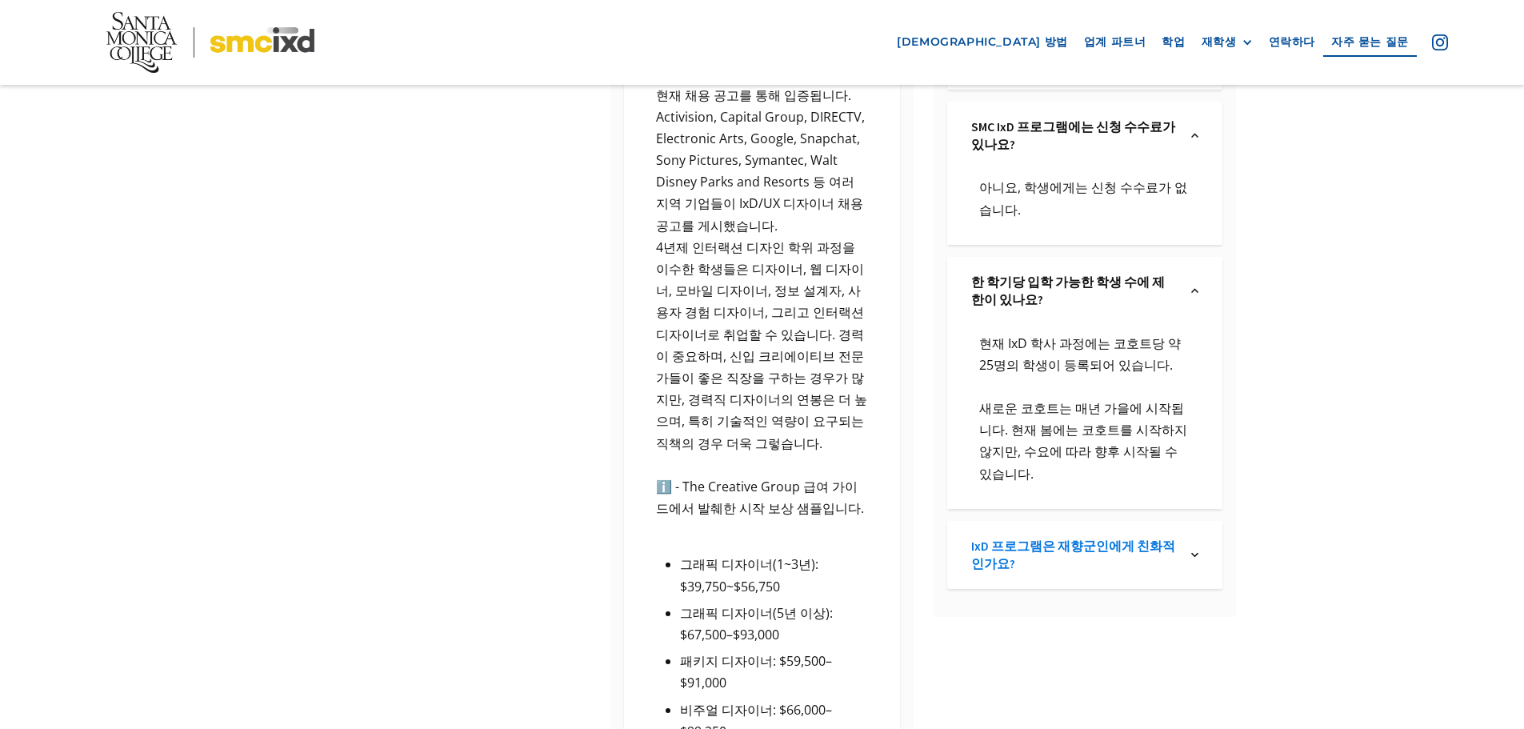
click at [1021, 543] on link "IxD 프로그램은 재향군인에게 친화적인가요?" at bounding box center [1073, 555] width 205 height 36
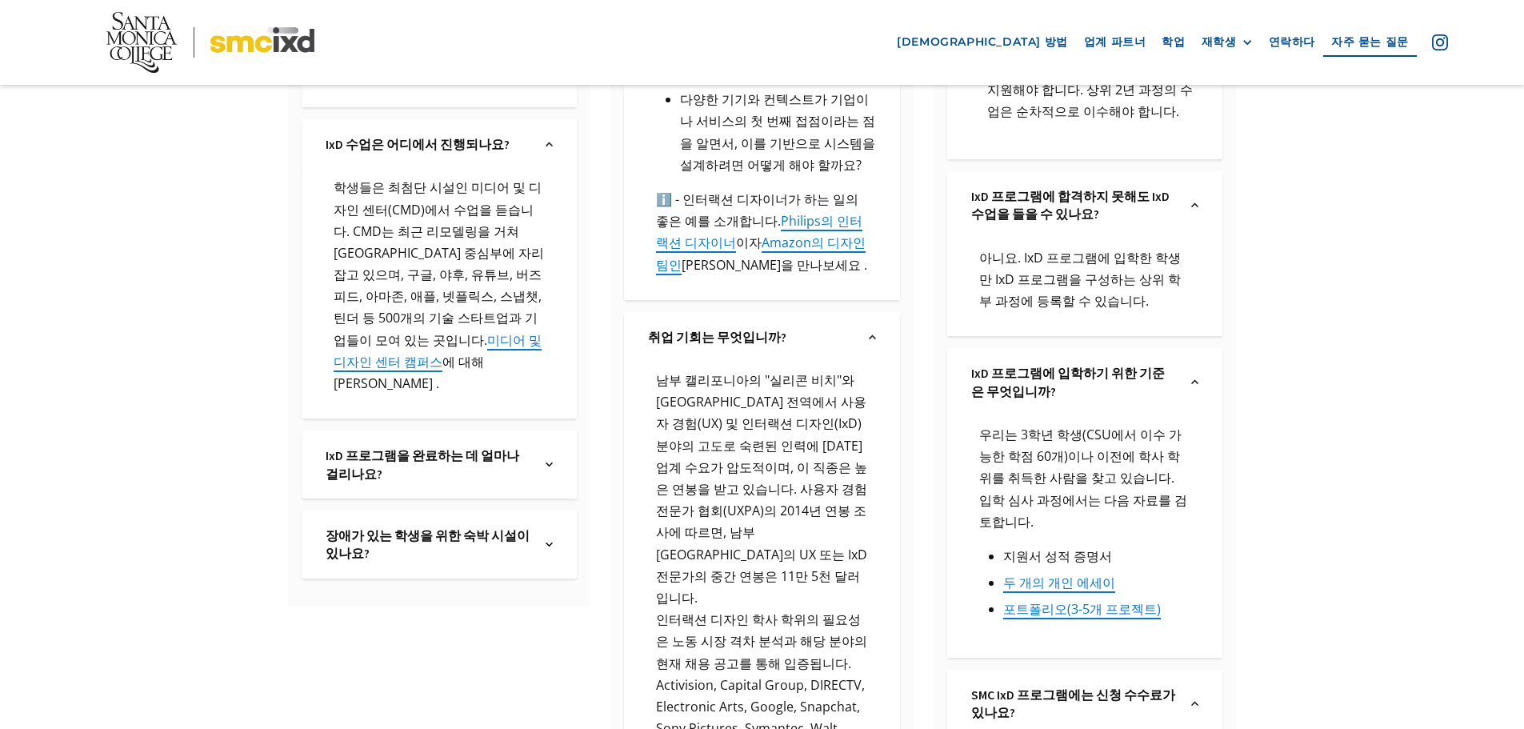
scroll to position [1120, 0]
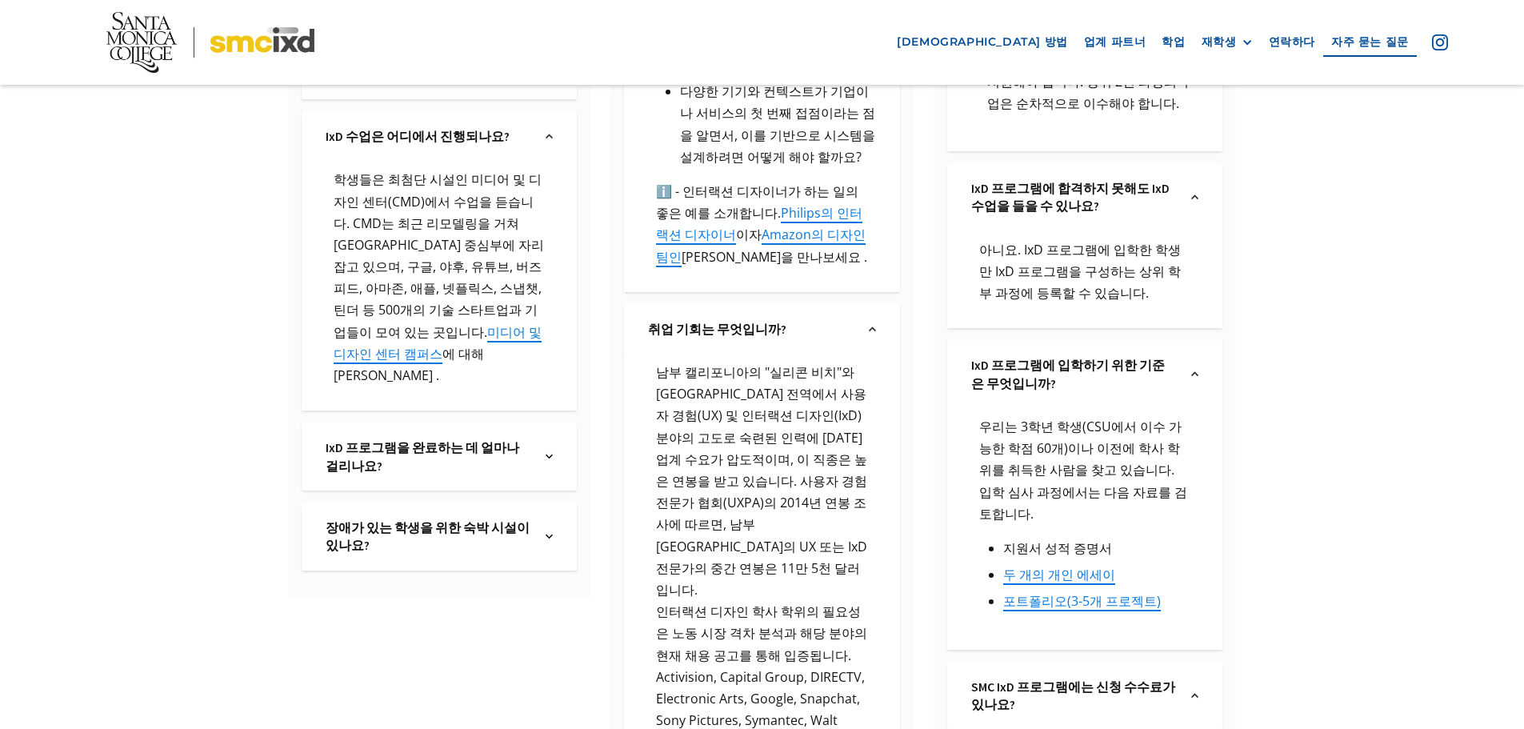
click at [369, 422] on div "IxD 프로그램을 완료하는 데 얼마나 걸리나요? 텍스트 링크" at bounding box center [439, 456] width 275 height 68
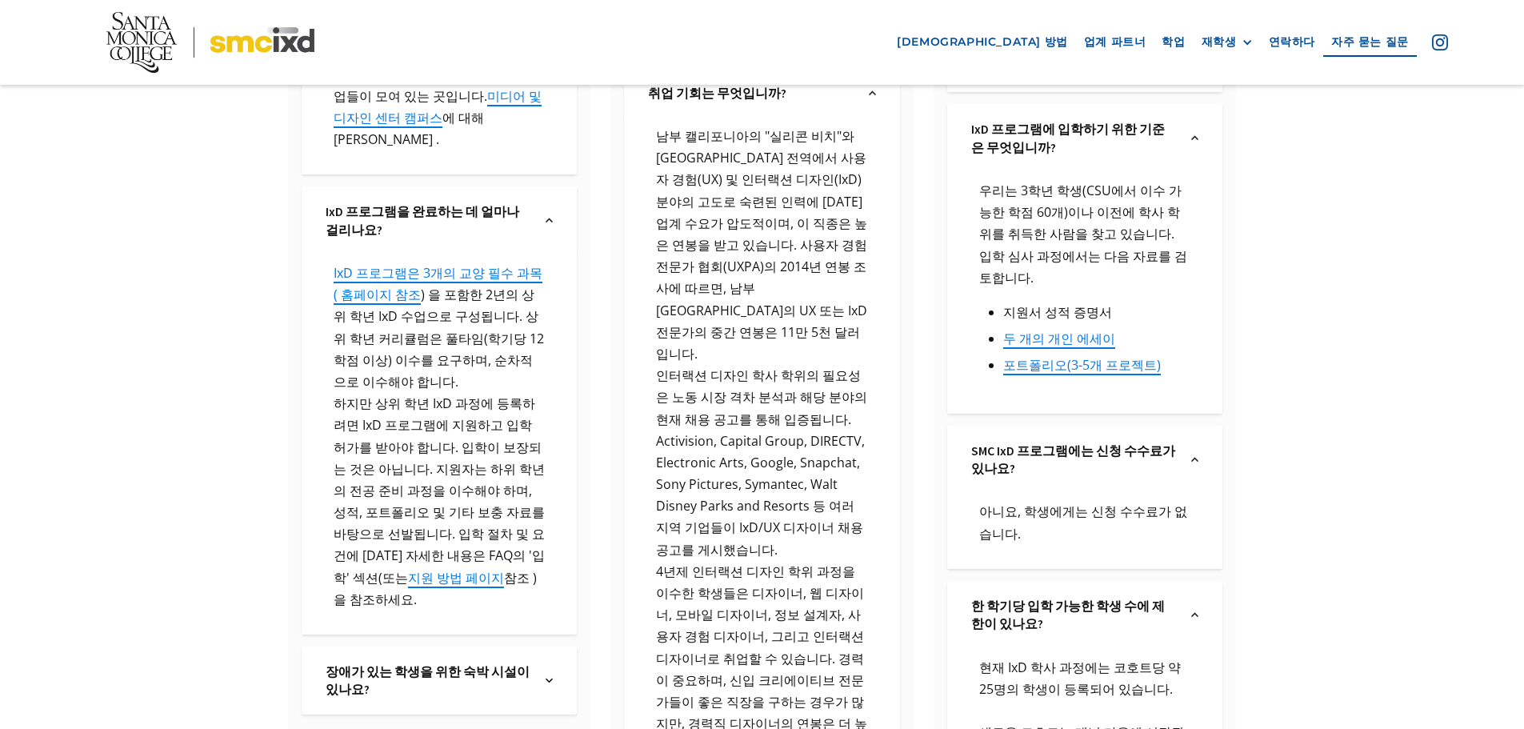
scroll to position [1360, 0]
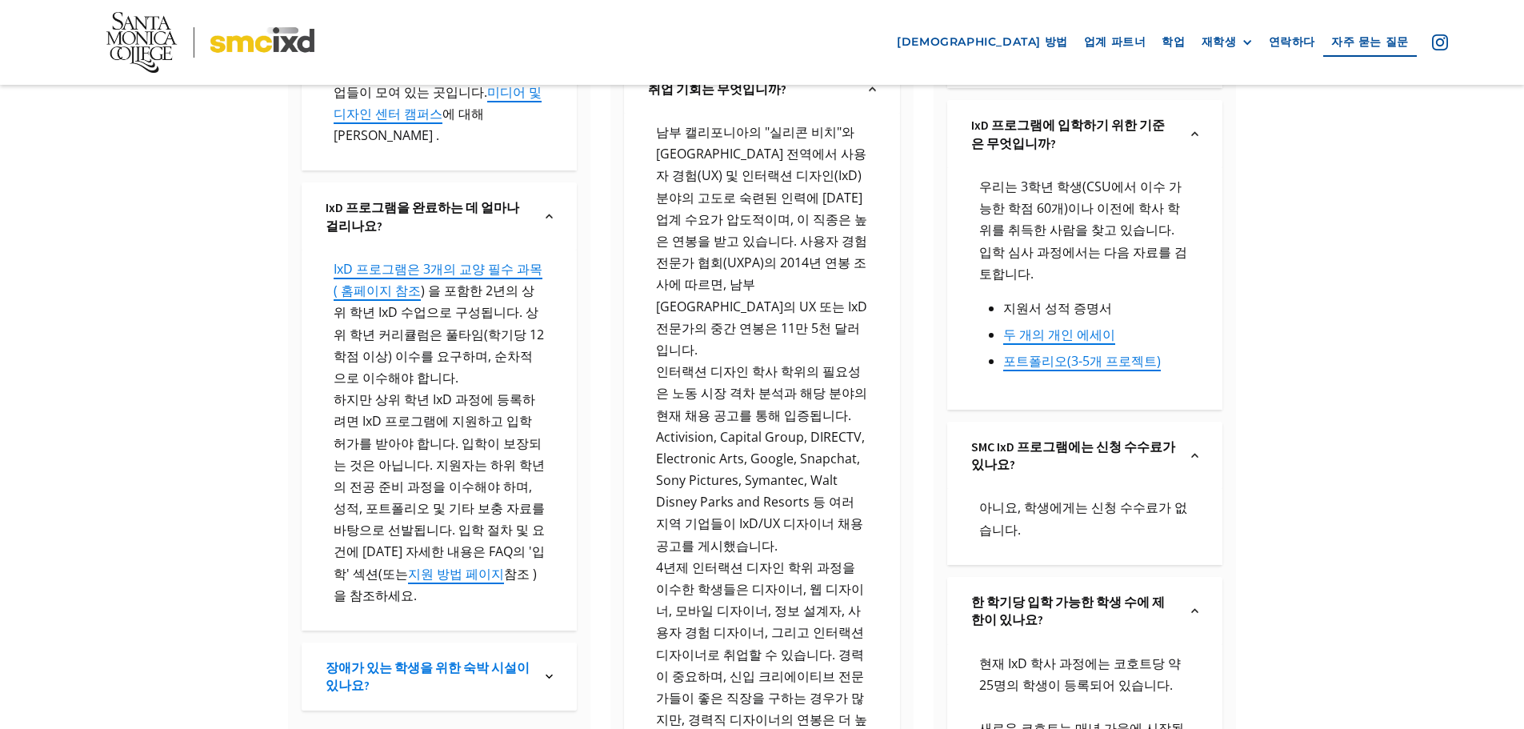
click at [438, 659] on font "장애가 있는 학생을 위한 숙박 시설이 있나요?" at bounding box center [428, 676] width 204 height 34
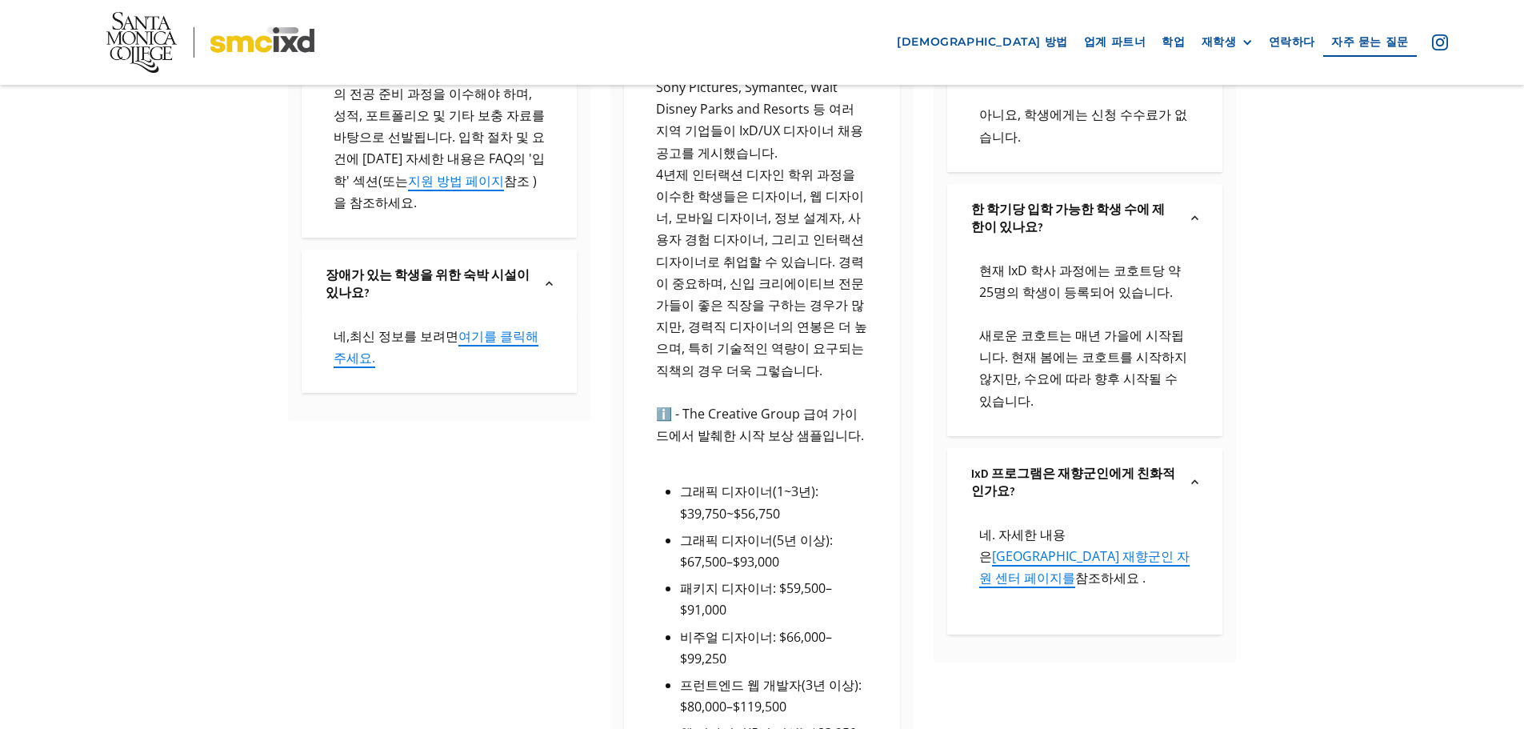
scroll to position [1840, 0]
